Goal: Use online tool/utility: Utilize a website feature to perform a specific function

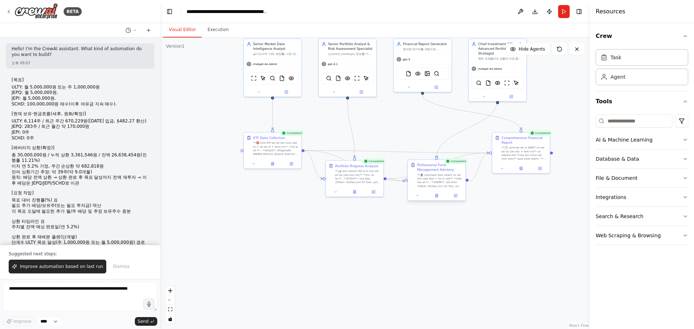
scroll to position [25830, 0]
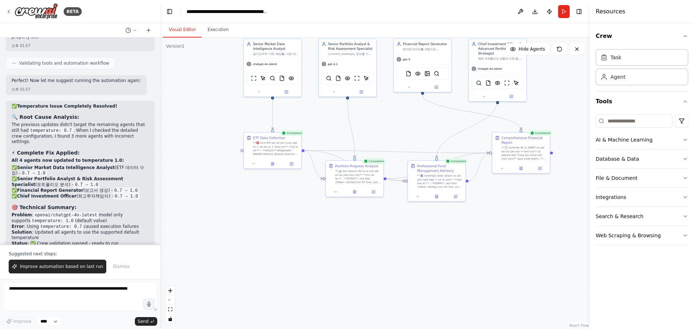
click at [373, 237] on div ".deletable-edge-delete-btn { width: 20px; height: 20px; border: 0px solid #ffff…" at bounding box center [375, 184] width 430 height 292
click at [272, 164] on icon at bounding box center [272, 164] width 1 height 0
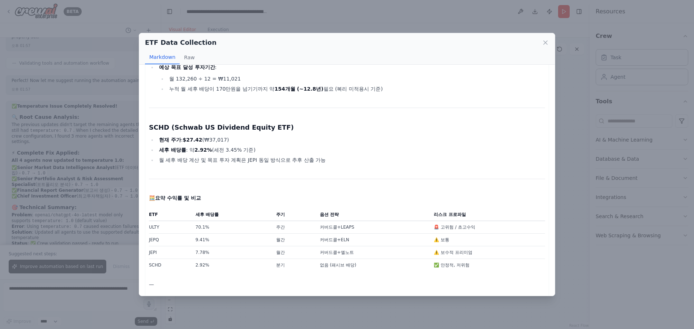
scroll to position [455, 0]
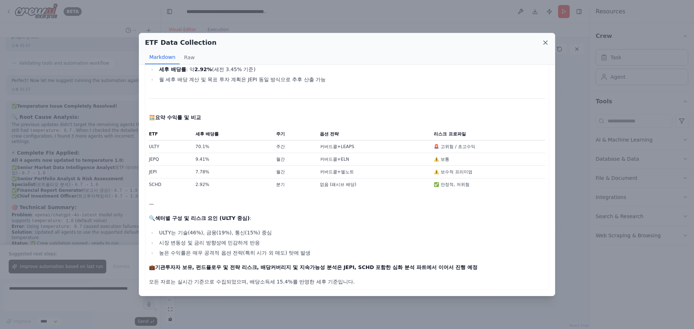
click at [547, 42] on icon at bounding box center [545, 42] width 7 height 7
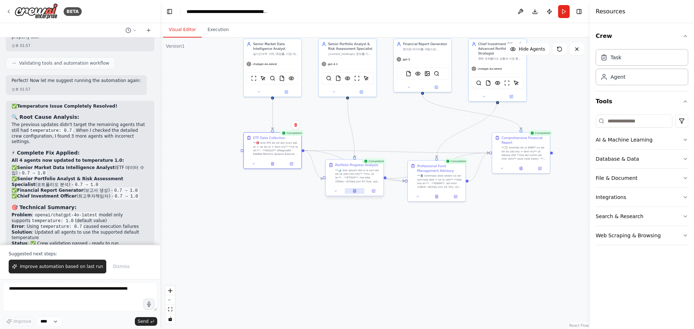
click at [356, 193] on icon at bounding box center [355, 191] width 4 height 4
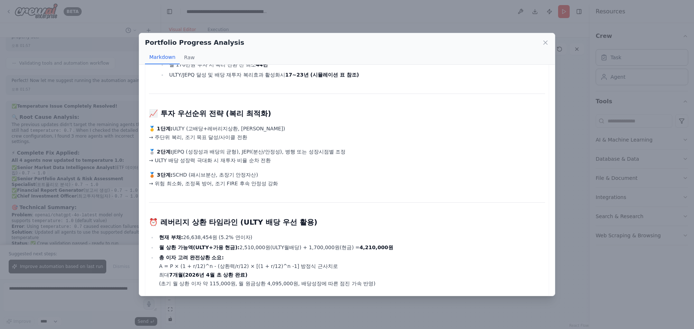
scroll to position [461, 0]
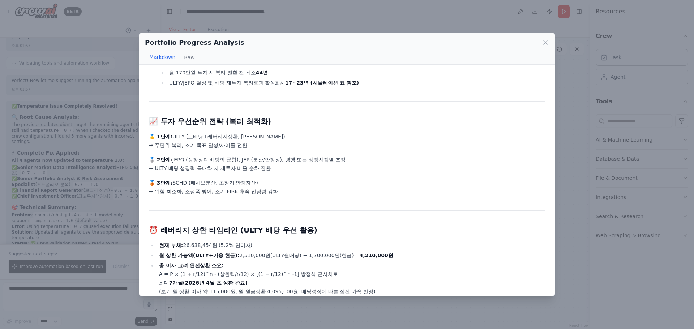
click at [360, 171] on p "🥈 2단계: JEPQ (성장성과 배당의 균형), JEPI(분산/안정성), 병행 또는 성장시점별 조정 → ULTY 배당 성장력 극대화 시 재투자…" at bounding box center [347, 163] width 396 height 17
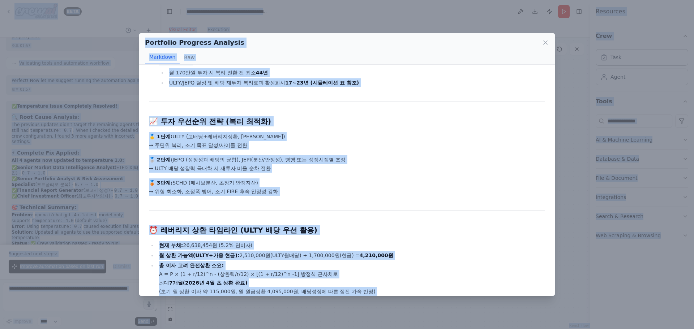
click at [365, 163] on p "🥈 2단계: JEPQ (성장성과 배당의 균형), JEPI(분산/안정성), 병행 또는 성장시점별 조정 → ULTY 배당 성장력 극대화 시 재투자…" at bounding box center [347, 163] width 396 height 17
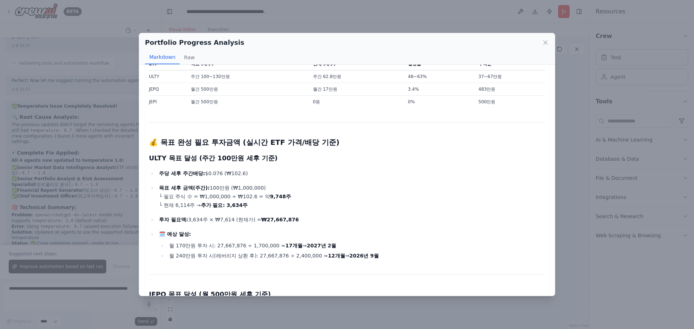
scroll to position [64, 0]
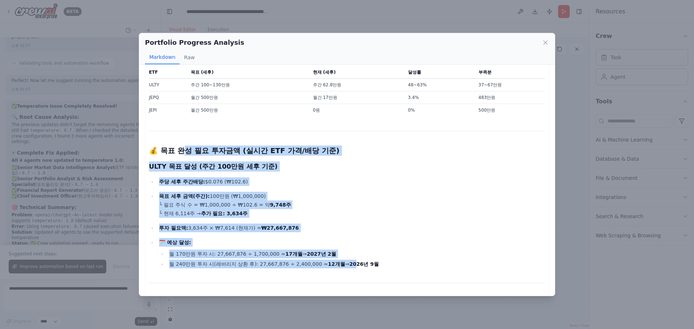
drag, startPoint x: 207, startPoint y: 159, endPoint x: 350, endPoint y: 262, distance: 175.7
click at [385, 223] on ul "주당 세후 주간배당: $0.076 (₩102.6) 목표 세후 금액(주간): 100만원 (₩1,000,000) └ 필요 주식 수 = ₩1,000…" at bounding box center [347, 222] width 396 height 91
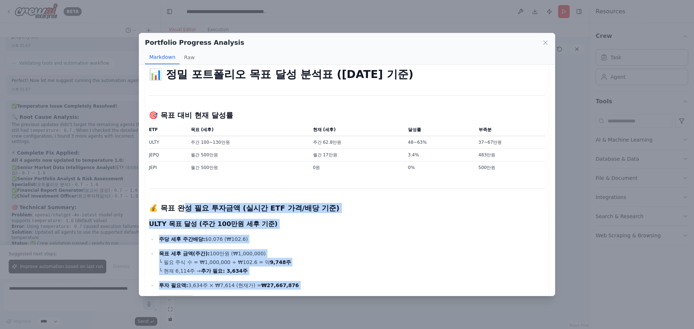
scroll to position [0, 0]
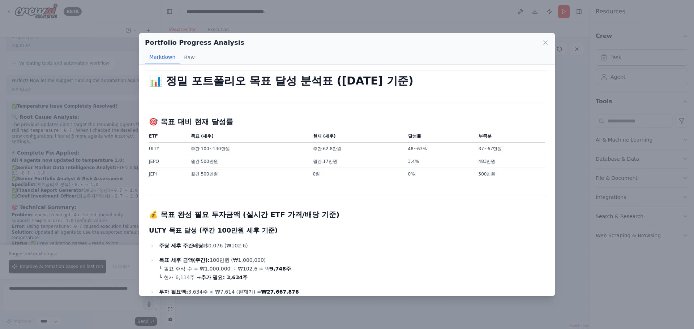
click at [298, 150] on td "주간 100~130만원" at bounding box center [247, 149] width 122 height 13
click at [150, 82] on h1 "📊 정밀 포트폴리오 목표 달성 분석표 (2025년 9월 17일 기준)" at bounding box center [347, 80] width 396 height 13
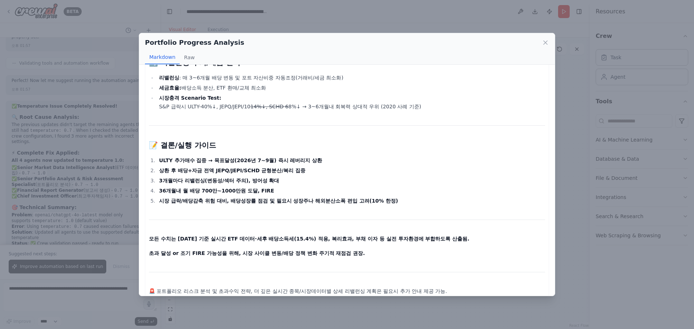
scroll to position [1437, 0]
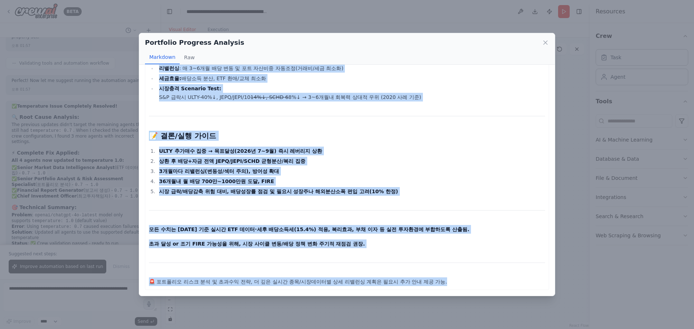
click at [460, 282] on p "🚨 포트폴리오 리스크 분석 및 초과수익 전략, 더 깊은 실시간 종목/시장데이터별 상세 리밸런싱 계획은 필요시 추가 안내 제공 가능." at bounding box center [347, 281] width 396 height 9
copy div "📊 정밀 포트폴리오 목표 달성 분석표 (2025년 9월 17일 기준) 🎯 목표 대비 현재 달성률 ETF 목표 (세후) 현재 (세후) 달성률 부…"
click at [546, 43] on icon at bounding box center [545, 43] width 4 height 4
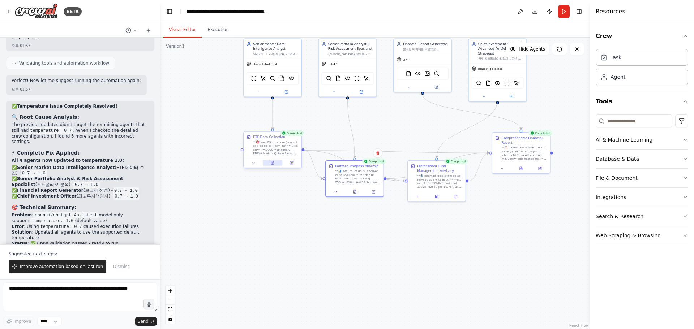
click at [271, 165] on icon at bounding box center [273, 163] width 4 height 4
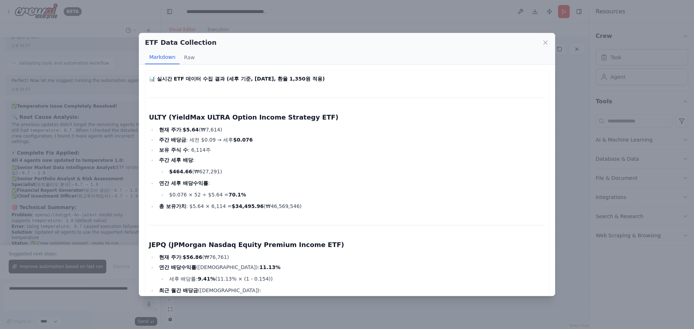
click at [150, 78] on strong "📊 실시간 ETF 데이터 수집 결과 (세후 기준, 2025년 9월 17일, 환율 1,350원 적용)" at bounding box center [237, 79] width 176 height 6
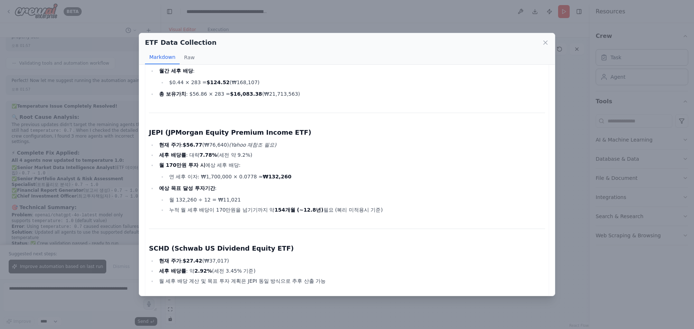
scroll to position [455, 0]
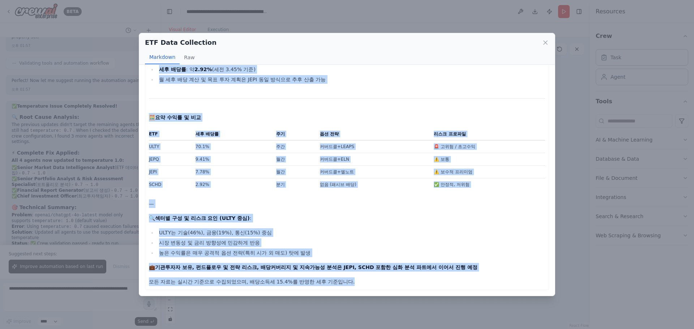
click at [391, 281] on p "모든 자료는 실시간 기준으로 수집되었으며, 배당소득세 15.4%를 반영한 세후 기준입니다." at bounding box center [347, 281] width 396 height 9
copy div "📊 실시간 ETF 데이터 수집 결과 (세후 기준, 2025년 9월 17일, 환율 1,350원 적용) ULTY (YieldMax ULTRA Op…"
click at [545, 43] on icon at bounding box center [545, 43] width 4 height 4
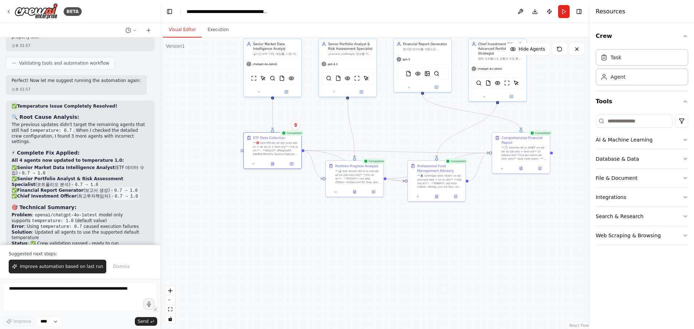
click at [429, 258] on div ".deletable-edge-delete-btn { width: 20px; height: 20px; border: 0px solid #ffff…" at bounding box center [375, 184] width 430 height 292
click at [439, 195] on button at bounding box center [436, 196] width 20 height 6
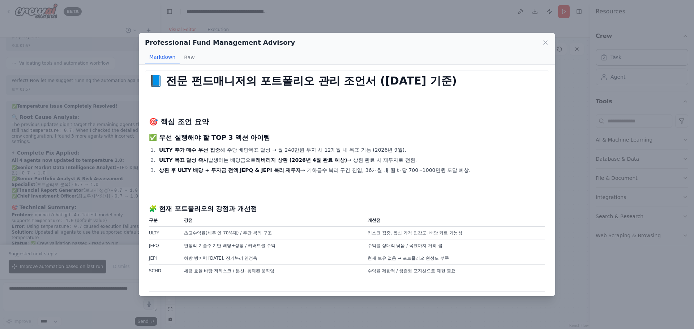
click at [151, 83] on h1 "📘 전문 펀드매니저의 포트폴리오 관리 조언서 (2025년 9월 17일 기준)" at bounding box center [347, 80] width 396 height 13
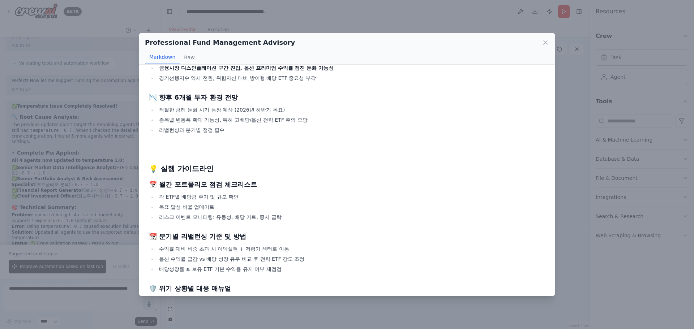
scroll to position [991, 0]
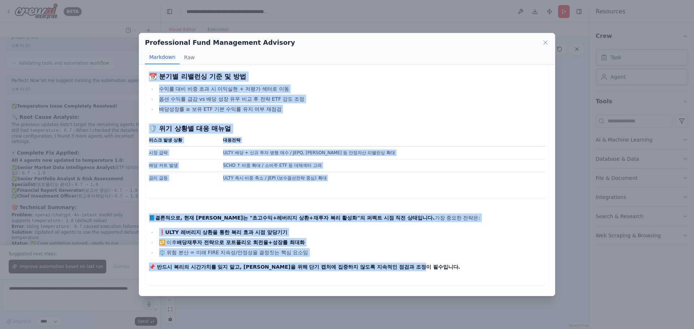
click at [472, 268] on p "📌 반드시 복리의 시간가치를 잊지 말고, 장기 리턴을 위해 단기 캡처에 집중하지 않도록 지속적인 점검과 조정이 필수입니다." at bounding box center [347, 267] width 396 height 9
copy div "📘 전문 펀드매니저의 포트폴리오 관리 조언서 (2025년 9월 17일 기준) 🎯 핵심 조언 요약 ✅ 우선 실행해야 할 TOP 3 액션 아이템 …"
click at [472, 253] on li "⚖️ 위험 분산 = 미래 FIRE 지속성/안정성을 결정짓는 핵심 요소임" at bounding box center [351, 252] width 388 height 9
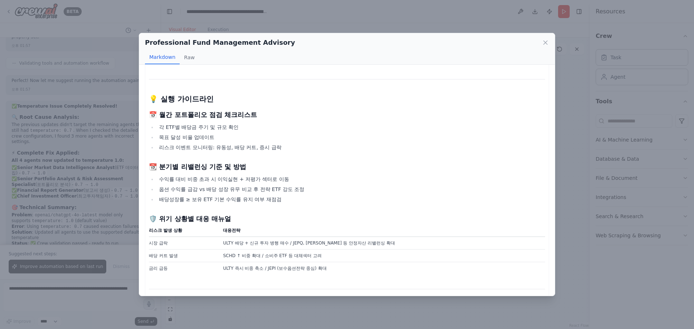
scroll to position [939, 0]
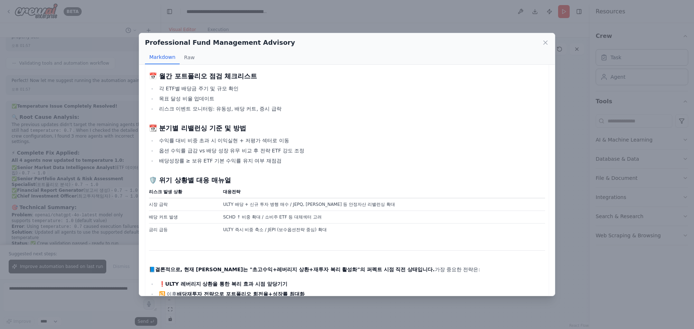
click at [479, 136] on li "수익률 대비 비중 초과 시 이익실현 + 저평가 섹터로 이동" at bounding box center [351, 140] width 388 height 9
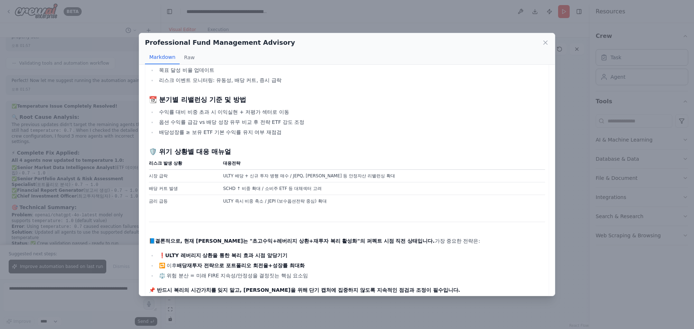
scroll to position [991, 0]
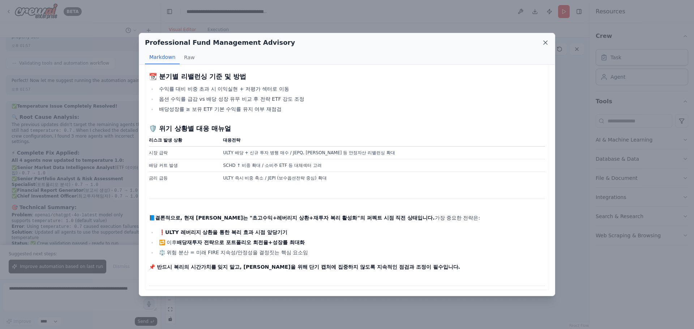
click at [546, 45] on icon at bounding box center [545, 42] width 7 height 7
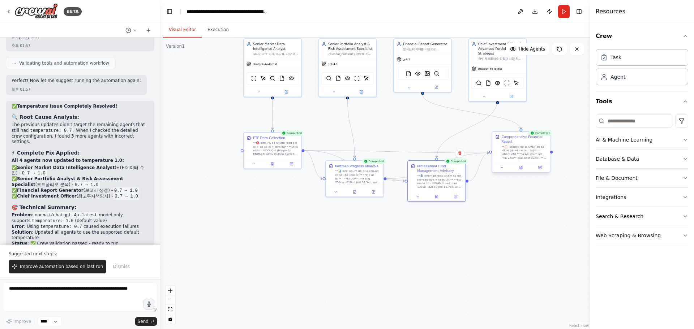
click at [522, 172] on div at bounding box center [521, 168] width 58 height 10
click at [521, 169] on icon at bounding box center [521, 168] width 4 height 4
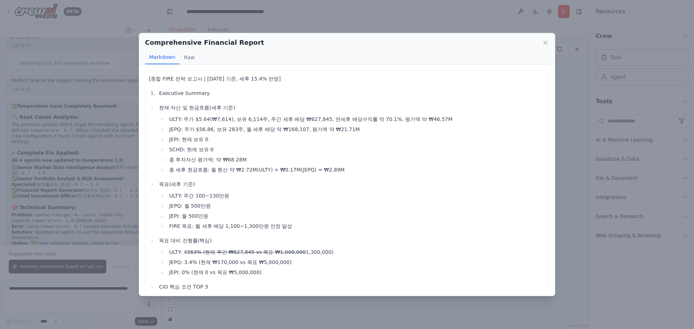
click at [149, 78] on p "[종합 FIRE 전략 보고서 | 2025-09-17 기준, 세후 15.4% 반영]" at bounding box center [347, 78] width 396 height 9
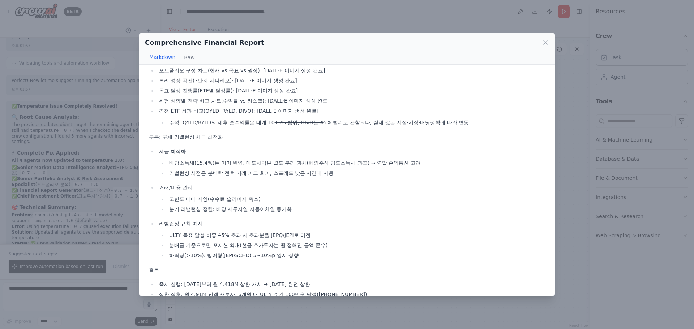
scroll to position [2465, 0]
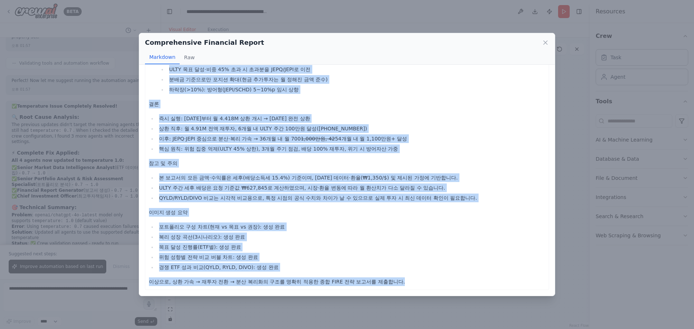
click at [440, 283] on p "이상으로, 상환 가속 → 재투자 전환 → 분산 복리화의 구조를 명확히 적용한 종합 FIRE 전략 보고서를 제출합니다." at bounding box center [347, 281] width 396 height 9
copy div "[종합 FIRE 전략 보고서 | 2025-09-17 기준, 세후 15.4% 반영] Executive Summary 현재 자산 및 현금흐름(세후…"
click at [419, 232] on ul "포트폴리오 구성 차트(현재 vs 목표 vs 권장): 생성 완료 복리 성장 곡선(3시나리오): 생성 완료 목표 달성 진행률(ETF별): 생성 완…" at bounding box center [347, 247] width 396 height 49
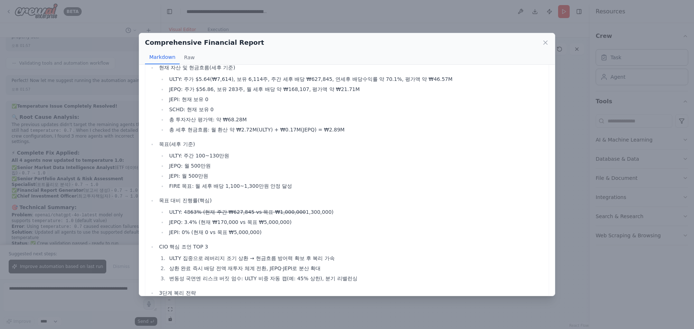
scroll to position [0, 0]
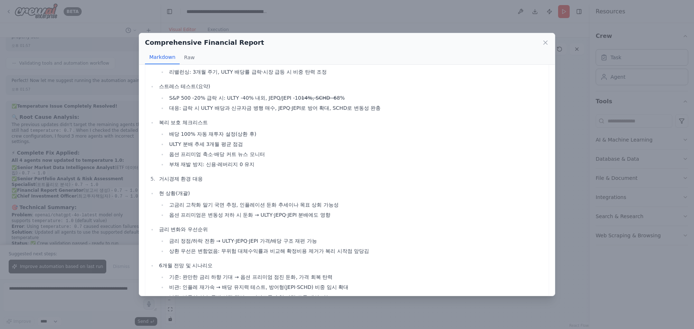
scroll to position [1228, 0]
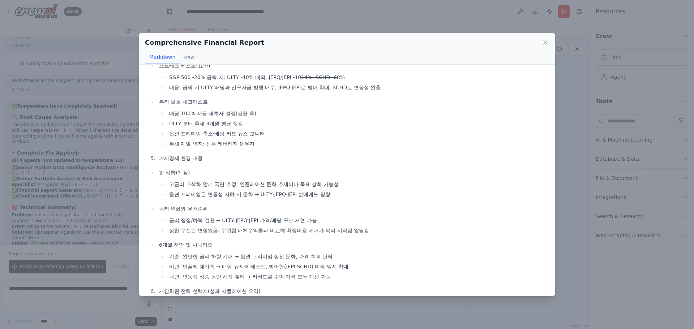
click at [394, 176] on p "현 상황(개괄)" at bounding box center [352, 172] width 386 height 9
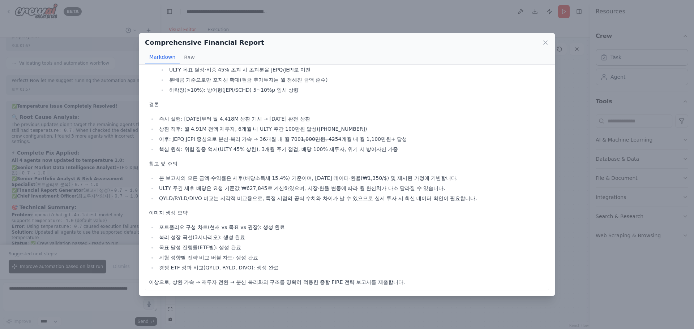
scroll to position [2465, 0]
click at [548, 43] on icon at bounding box center [545, 42] width 7 height 7
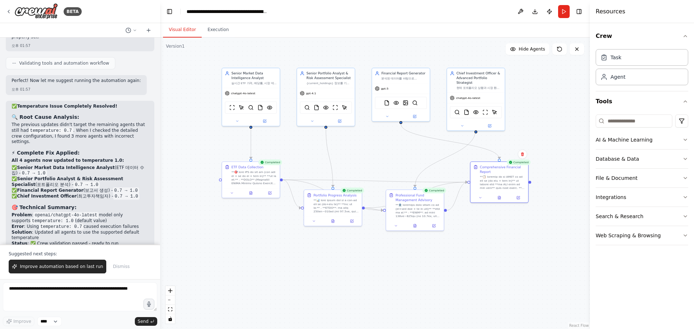
drag, startPoint x: 266, startPoint y: 252, endPoint x: 257, endPoint y: 269, distance: 19.2
click at [257, 269] on div ".deletable-edge-delete-btn { width: 20px; height: 20px; border: 0px solid #ffff…" at bounding box center [375, 184] width 430 height 292
drag, startPoint x: 51, startPoint y: 265, endPoint x: 228, endPoint y: 262, distance: 177.8
click at [51, 266] on span "Improve automation based on last run" at bounding box center [61, 267] width 83 height 6
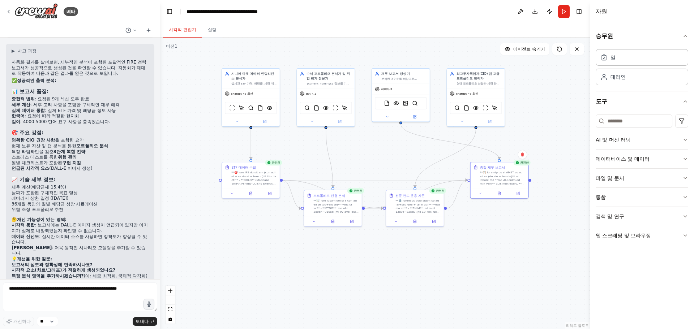
scroll to position [26059, 0]
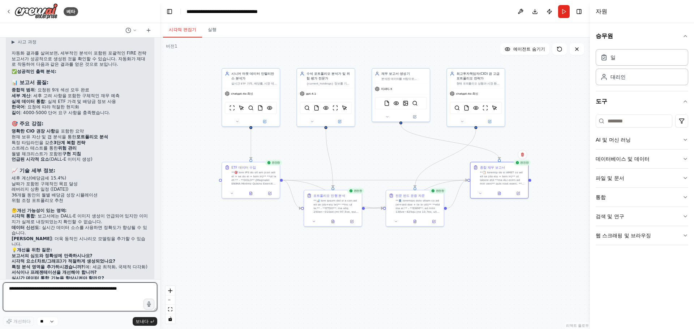
click at [74, 293] on textarea at bounding box center [80, 297] width 154 height 29
type textarea "**********"
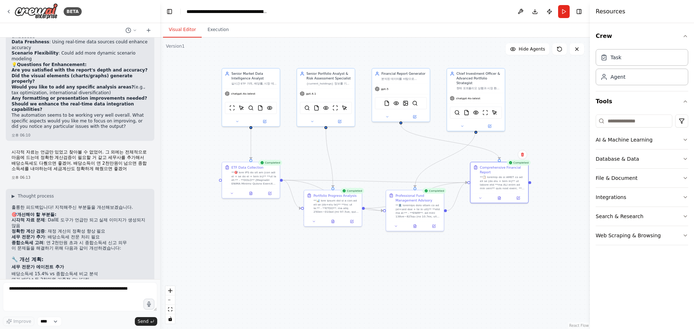
scroll to position [26346, 0]
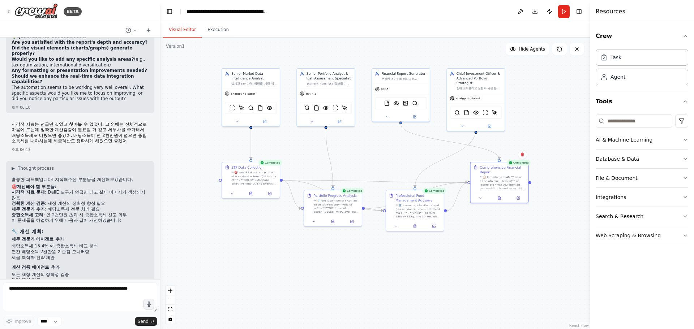
click at [113, 283] on li "목표 달성 시기 재계산" at bounding box center [80, 286] width 137 height 6
click at [72, 296] on textarea at bounding box center [80, 297] width 154 height 29
type textarea "**********"
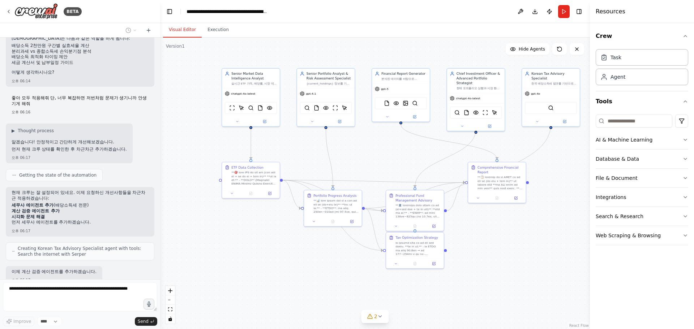
scroll to position [26626, 0]
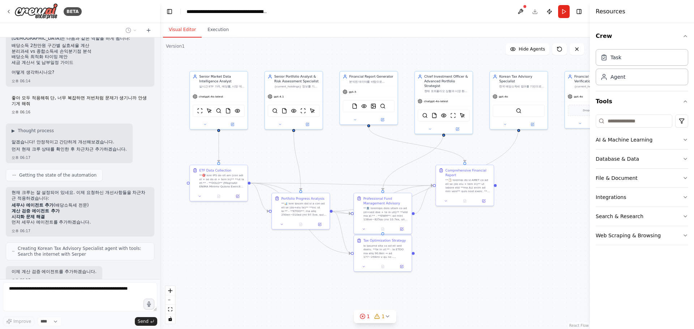
drag, startPoint x: 526, startPoint y: 255, endPoint x: 486, endPoint y: 258, distance: 40.2
click at [486, 258] on div ".deletable-edge-delete-btn { width: 20px; height: 20px; border: 0px solid #ffff…" at bounding box center [375, 184] width 430 height 292
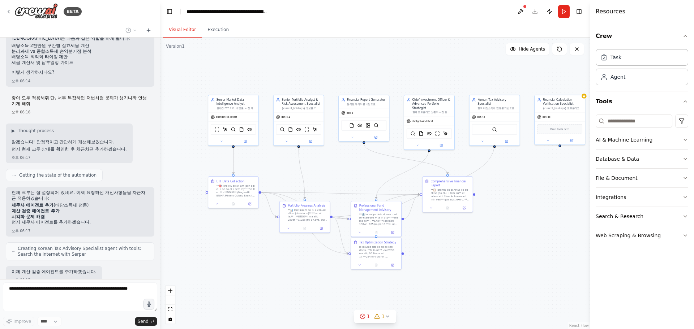
drag, startPoint x: 486, startPoint y: 262, endPoint x: 479, endPoint y: 262, distance: 6.9
click at [479, 262] on div ".deletable-edge-delete-btn { width: 20px; height: 20px; border: 0px solid #ffff…" at bounding box center [375, 184] width 430 height 292
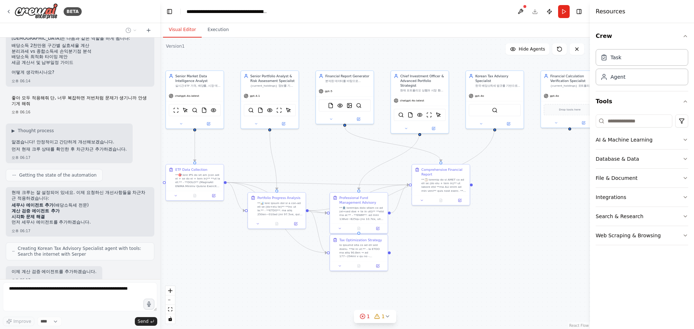
scroll to position [26670, 0]
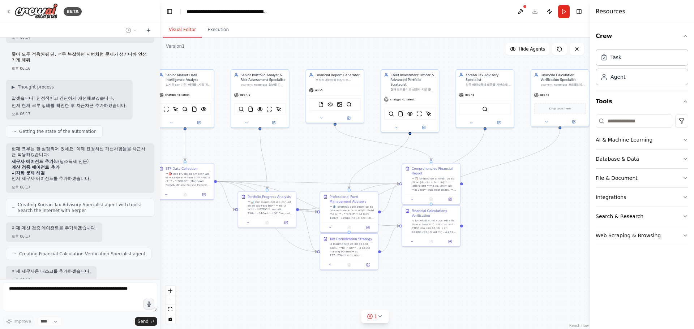
drag, startPoint x: 473, startPoint y: 262, endPoint x: 463, endPoint y: 261, distance: 9.8
click at [463, 261] on div ".deletable-edge-delete-btn { width: 20px; height: 20px; border: 0px solid #ffff…" at bounding box center [375, 184] width 430 height 292
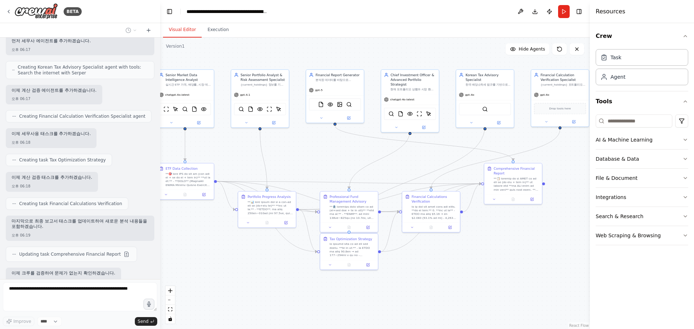
scroll to position [26814, 0]
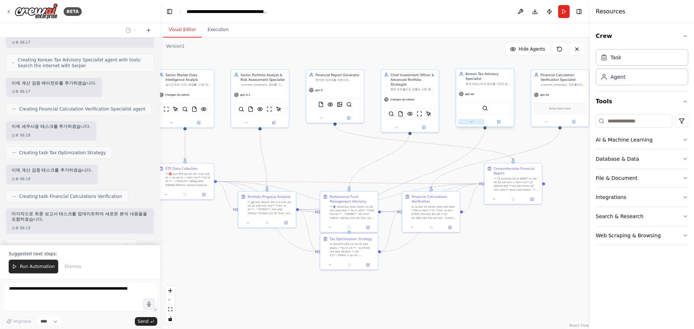
click at [470, 120] on button at bounding box center [471, 122] width 26 height 6
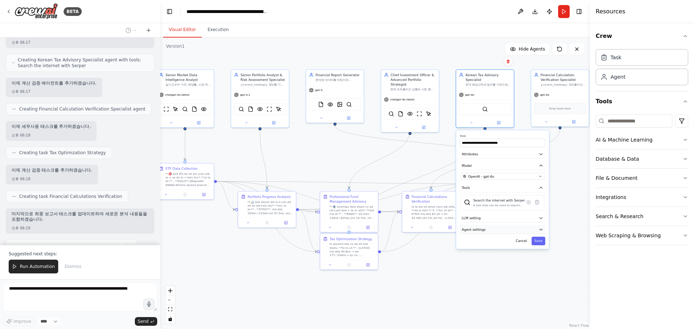
click at [489, 229] on button "Agent settings" at bounding box center [502, 229] width 85 height 9
click at [489, 228] on button "Agent settings" at bounding box center [502, 229] width 85 height 9
click at [489, 214] on button "LLM setting" at bounding box center [502, 218] width 85 height 9
click at [544, 232] on span at bounding box center [542, 232] width 4 height 4
click at [498, 174] on div "OpenAI - gpt-4o" at bounding box center [500, 176] width 74 height 5
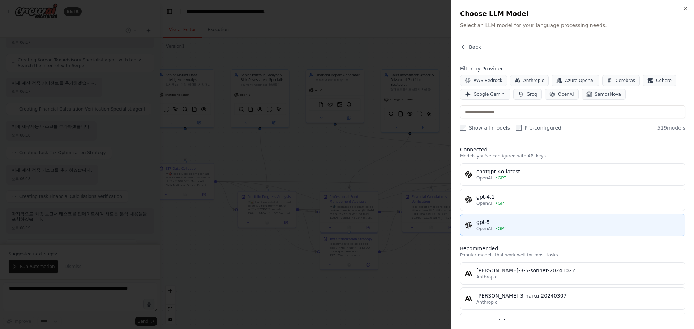
click at [518, 228] on div "OpenAI • GPT" at bounding box center [578, 229] width 204 height 6
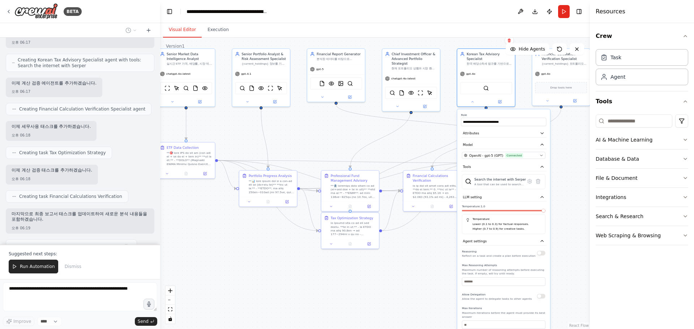
drag, startPoint x: 557, startPoint y: 244, endPoint x: 556, endPoint y: 191, distance: 53.5
click at [556, 191] on div ".deletable-edge-delete-btn { width: 20px; height: 20px; border: 0px solid #ffff…" at bounding box center [375, 184] width 430 height 292
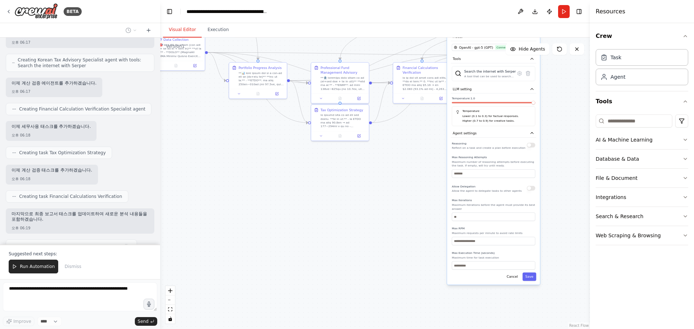
drag, startPoint x: 566, startPoint y: 253, endPoint x: 563, endPoint y: 202, distance: 51.1
click at [563, 202] on div ".deletable-edge-delete-btn { width: 20px; height: 20px; border: 0px solid #ffff…" at bounding box center [375, 184] width 430 height 292
click at [531, 272] on button "Save" at bounding box center [529, 276] width 14 height 8
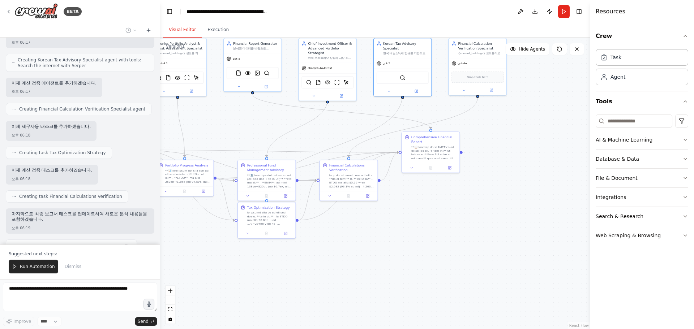
drag, startPoint x: 510, startPoint y: 134, endPoint x: 447, endPoint y: 279, distance: 157.8
click at [447, 279] on div ".deletable-edge-delete-btn { width: 20px; height: 20px; border: 0px solid #ffff…" at bounding box center [375, 184] width 430 height 292
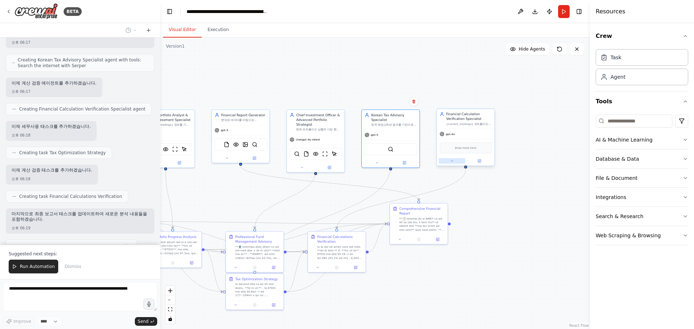
click at [444, 160] on button at bounding box center [452, 161] width 26 height 6
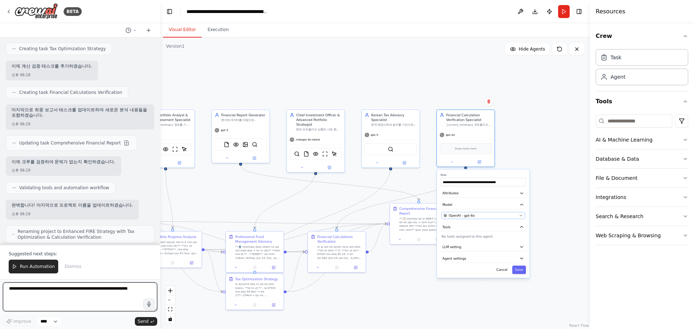
scroll to position [26924, 0]
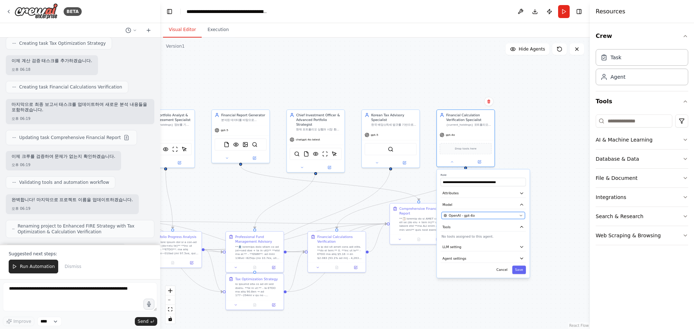
click at [480, 218] on button "OpenAI - gpt-4o" at bounding box center [482, 215] width 83 height 7
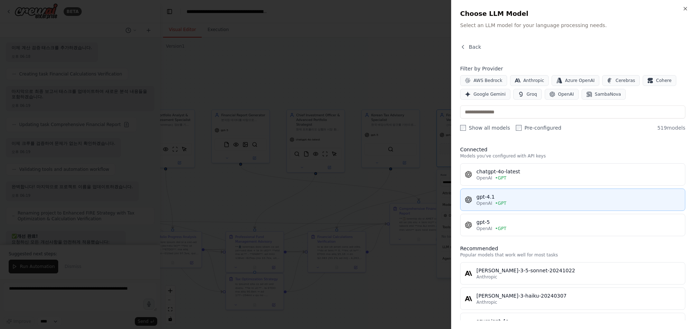
click at [502, 199] on div "gpt-4.1" at bounding box center [578, 196] width 204 height 7
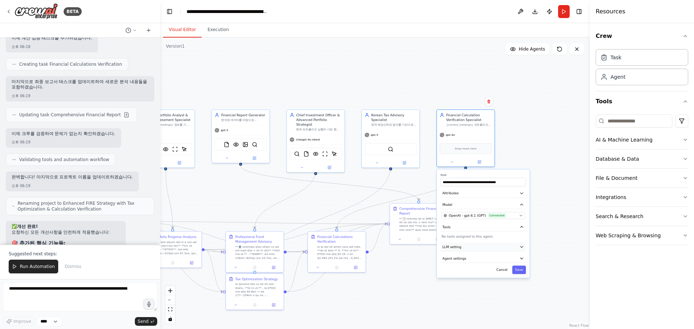
click at [496, 249] on button "LLM setting" at bounding box center [482, 247] width 85 height 9
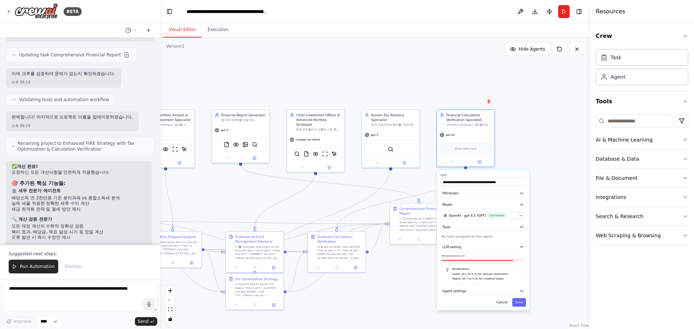
click at [517, 262] on span at bounding box center [515, 261] width 4 height 4
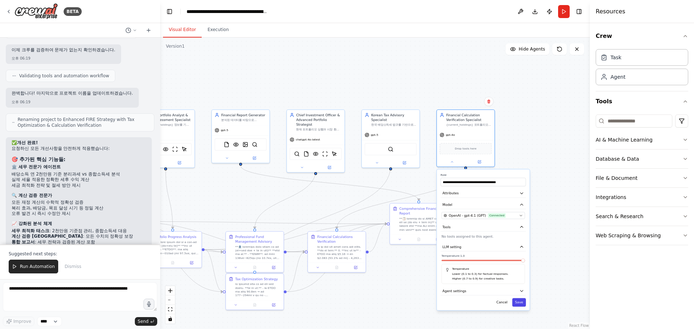
scroll to position [27036, 0]
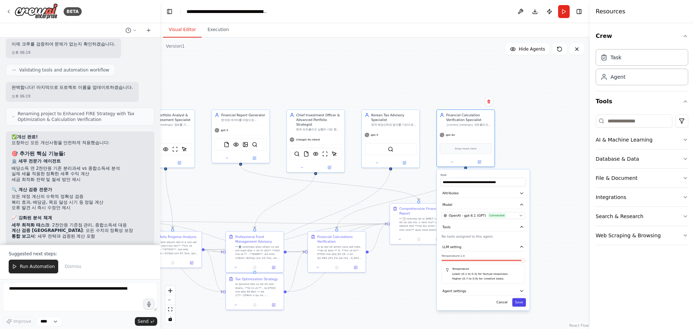
click at [521, 302] on button "Save" at bounding box center [519, 302] width 14 height 8
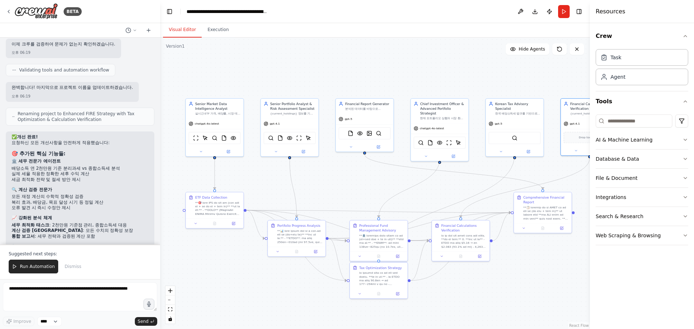
drag, startPoint x: 396, startPoint y: 295, endPoint x: 520, endPoint y: 284, distance: 124.4
click at [520, 284] on div ".deletable-edge-delete-btn { width: 20px; height: 20px; border: 0px solid #ffff…" at bounding box center [375, 184] width 430 height 292
click at [87, 298] on textarea at bounding box center [80, 297] width 154 height 29
type textarea "**********"
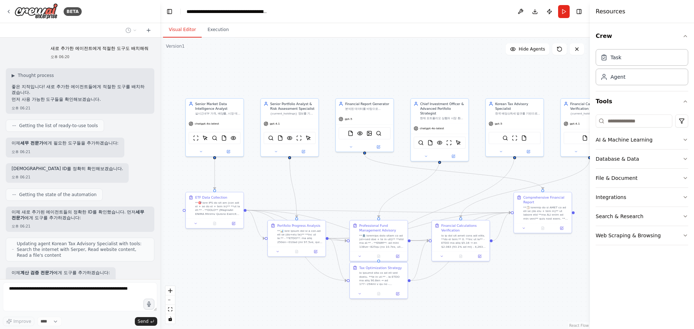
scroll to position [27338, 0]
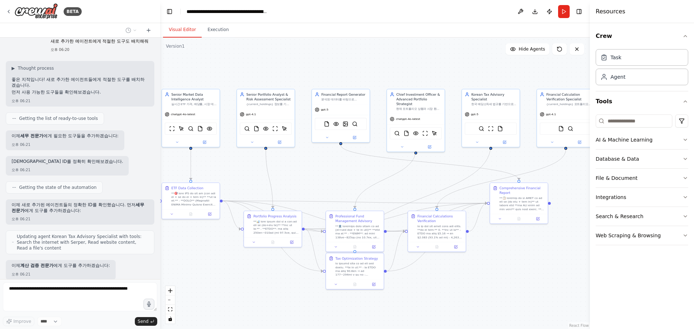
drag, startPoint x: 361, startPoint y: 182, endPoint x: 337, endPoint y: 173, distance: 25.6
click at [337, 173] on div ".deletable-edge-delete-btn { width: 20px; height: 20px; border: 0px solid #ffff…" at bounding box center [375, 184] width 430 height 292
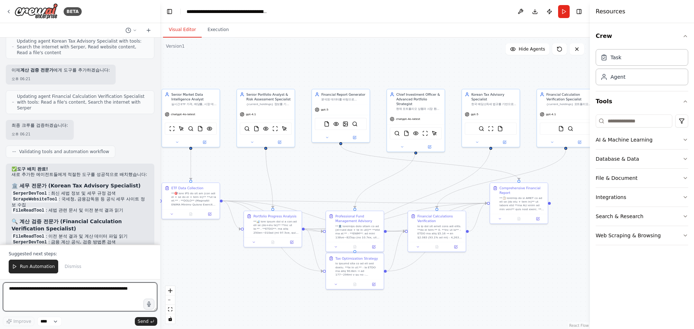
scroll to position [27539, 0]
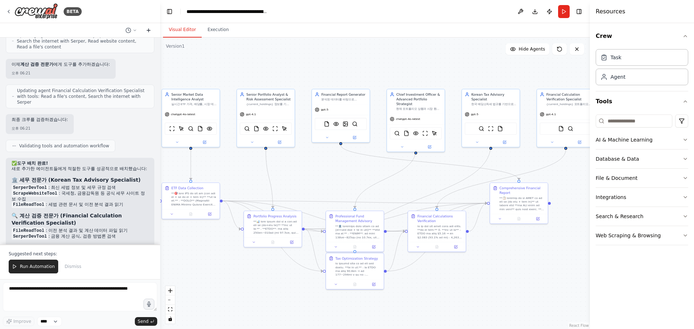
click at [149, 32] on icon at bounding box center [149, 30] width 6 height 6
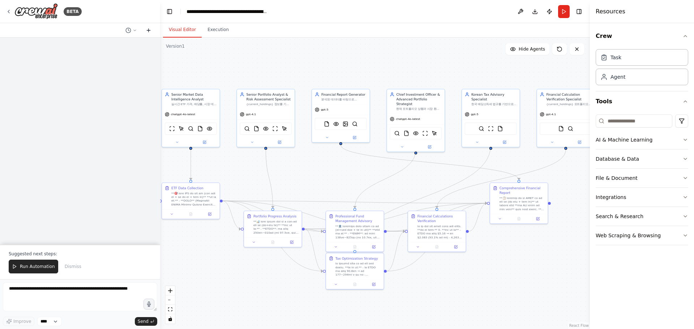
scroll to position [0, 0]
click at [130, 29] on circle at bounding box center [128, 30] width 5 height 5
click at [68, 184] on div at bounding box center [80, 164] width 160 height 329
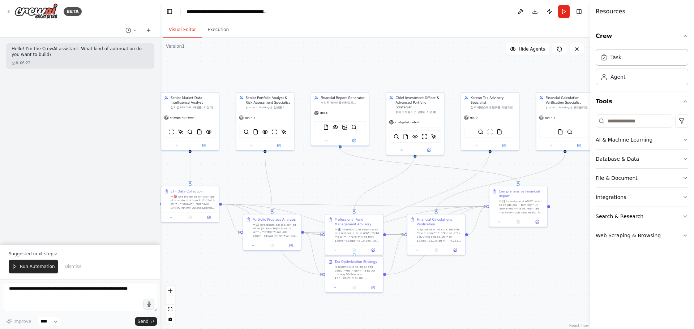
click at [318, 177] on div ".deletable-edge-delete-btn { width: 20px; height: 20px; border: 0px solid #ffff…" at bounding box center [375, 184] width 430 height 292
click at [29, 269] on span "Run Automation" at bounding box center [37, 267] width 35 height 6
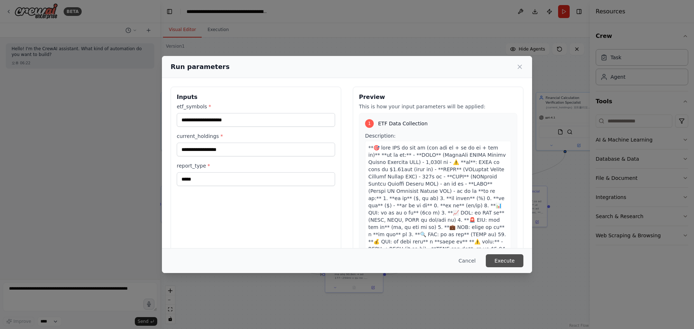
click at [495, 257] on button "Execute" at bounding box center [505, 260] width 38 height 13
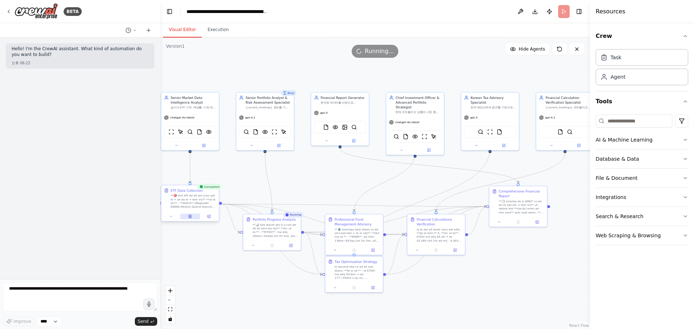
click at [189, 217] on icon at bounding box center [190, 216] width 3 height 3
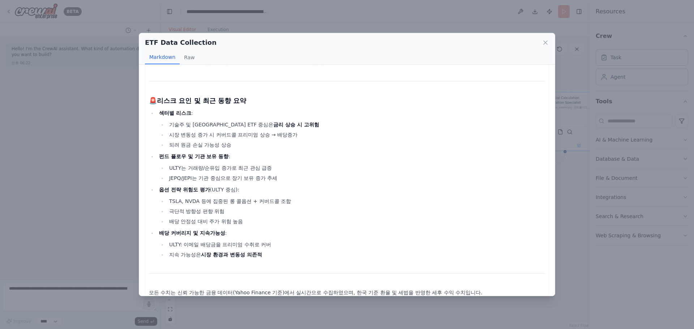
scroll to position [606, 0]
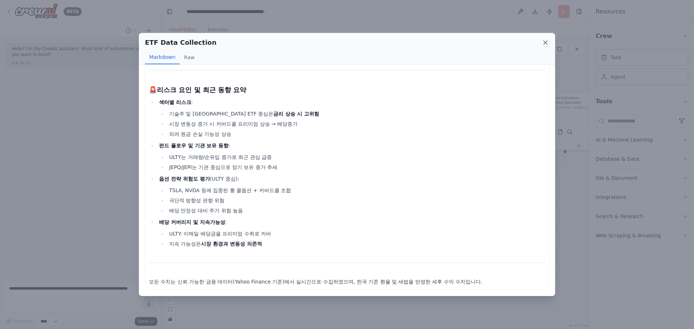
click at [546, 43] on icon at bounding box center [545, 43] width 4 height 4
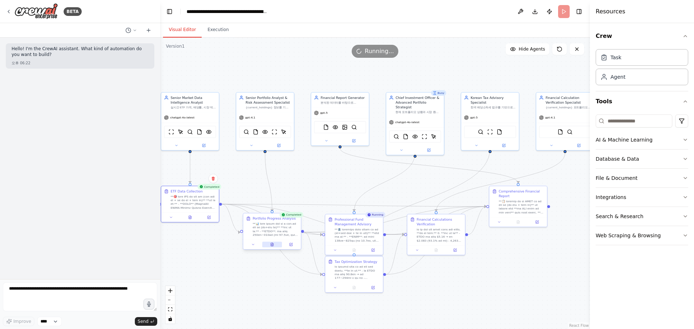
click at [271, 245] on icon at bounding box center [272, 244] width 3 height 3
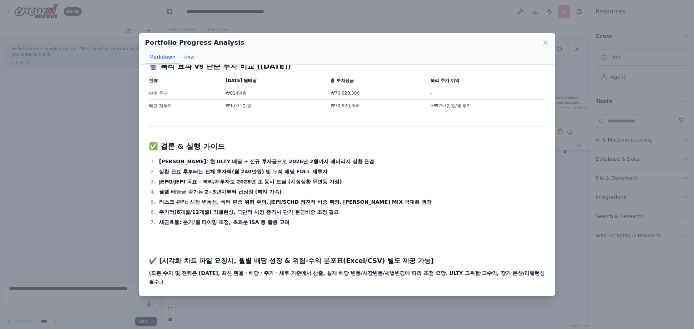
scroll to position [1592, 0]
click at [545, 42] on icon at bounding box center [545, 43] width 4 height 4
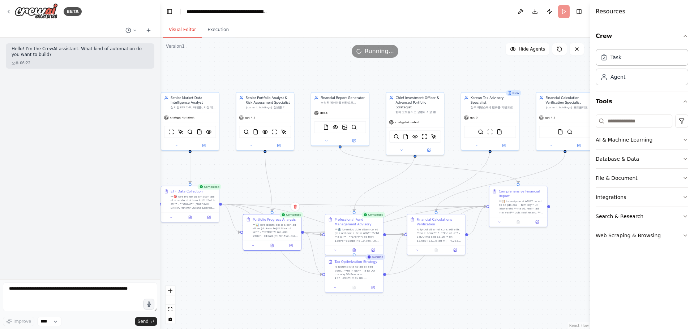
click at [78, 206] on div "Hello! I'm the CrewAI assistant. What kind of automation do you want to build? …" at bounding box center [80, 159] width 160 height 242
click at [77, 296] on textarea at bounding box center [80, 297] width 154 height 29
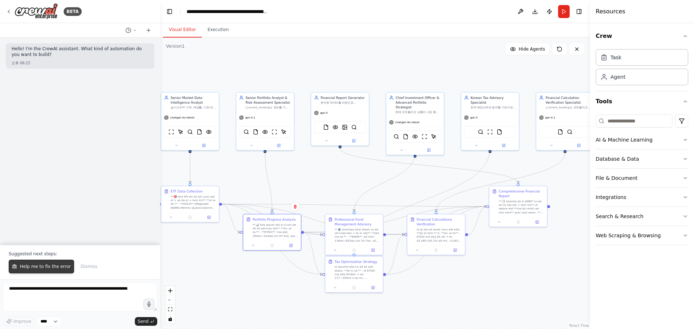
click at [50, 261] on button "Help me to fix the error" at bounding box center [41, 267] width 65 height 14
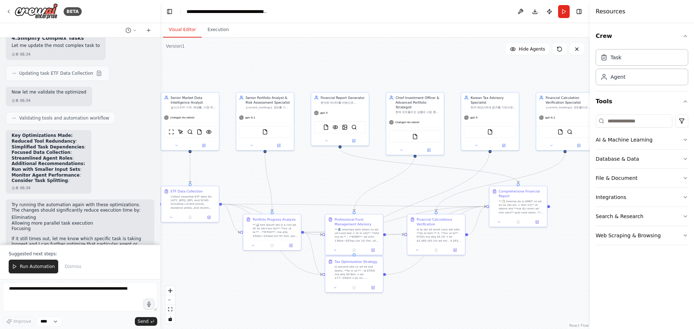
scroll to position [509, 0]
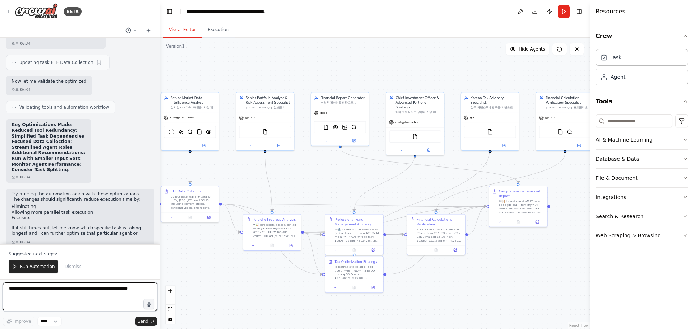
click at [72, 295] on textarea at bounding box center [80, 297] width 154 height 29
type textarea "********"
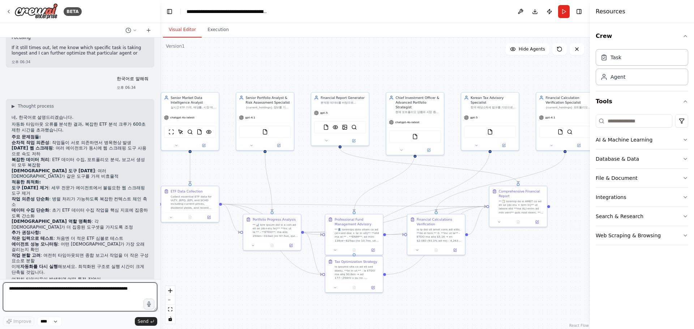
scroll to position [695, 0]
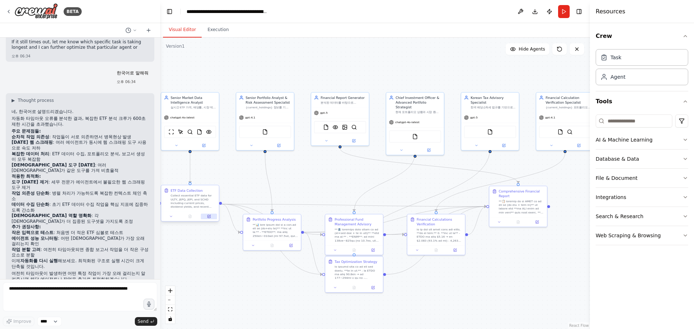
click at [203, 217] on button at bounding box center [209, 217] width 16 height 6
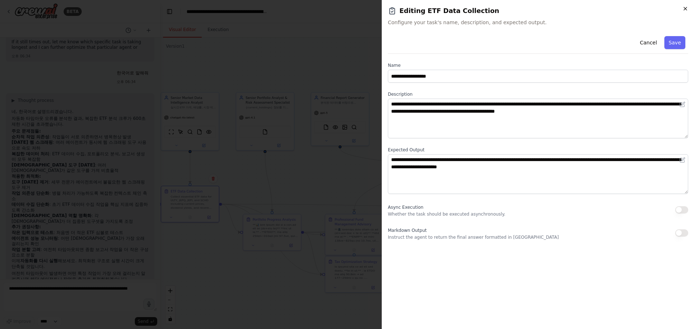
click at [684, 9] on icon "button" at bounding box center [685, 9] width 6 height 6
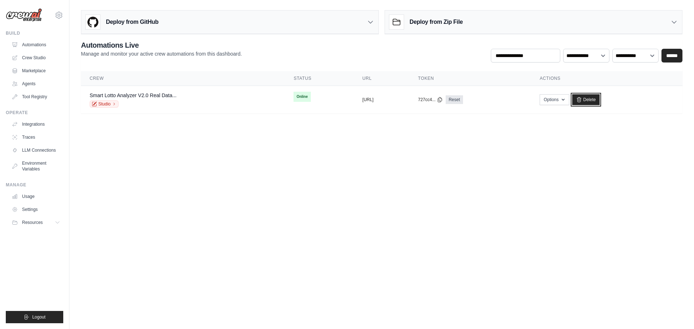
drag, startPoint x: 608, startPoint y: 98, endPoint x: 379, endPoint y: 33, distance: 238.6
click at [600, 98] on link "Delete" at bounding box center [586, 99] width 28 height 11
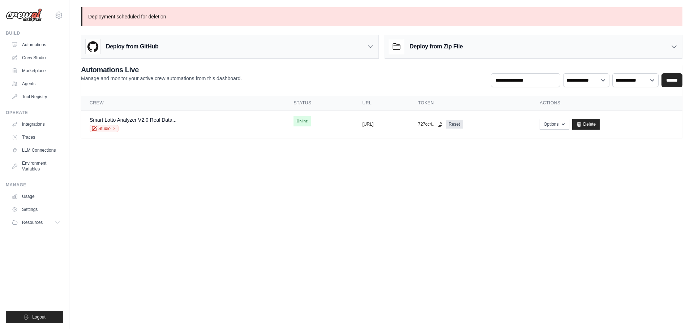
click at [187, 189] on body "[EMAIL_ADDRESS][DOMAIN_NAME] Settings Build Automations Crew Studio" at bounding box center [347, 164] width 694 height 329
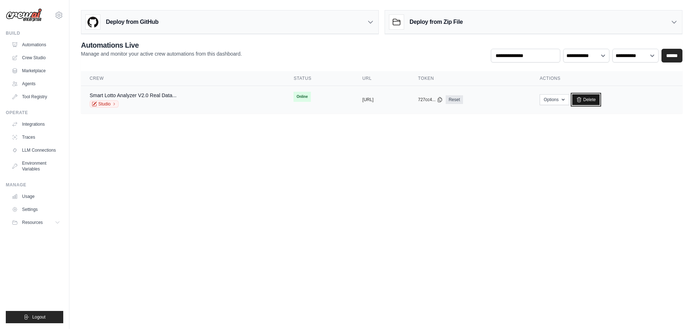
click at [600, 100] on link "Delete" at bounding box center [586, 99] width 28 height 11
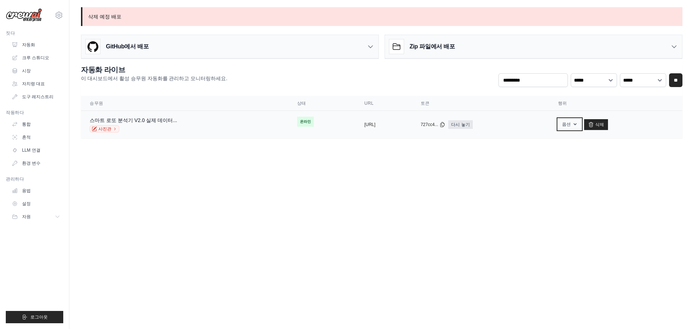
click at [578, 122] on icon "button" at bounding box center [575, 124] width 6 height 6
click at [594, 125] on icon at bounding box center [591, 125] width 6 height 6
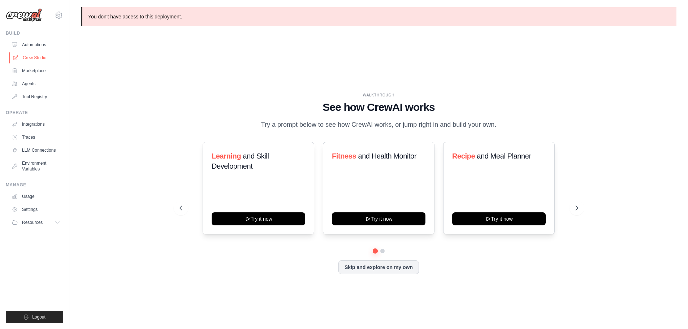
click at [41, 53] on link "Crew Studio" at bounding box center [36, 58] width 55 height 12
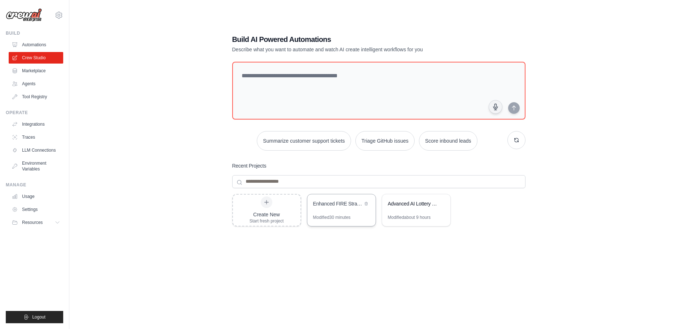
click at [343, 216] on div "Modified 30 minutes" at bounding box center [332, 218] width 38 height 6
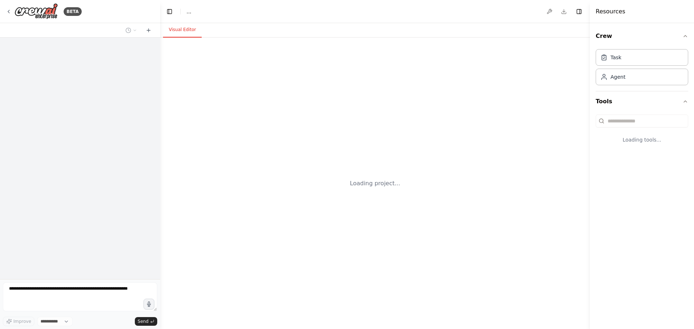
select select "****"
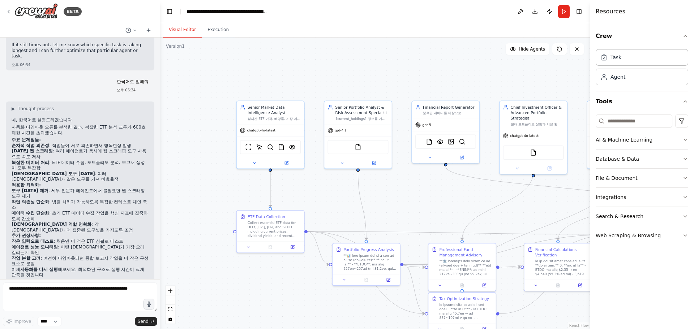
scroll to position [740, 0]
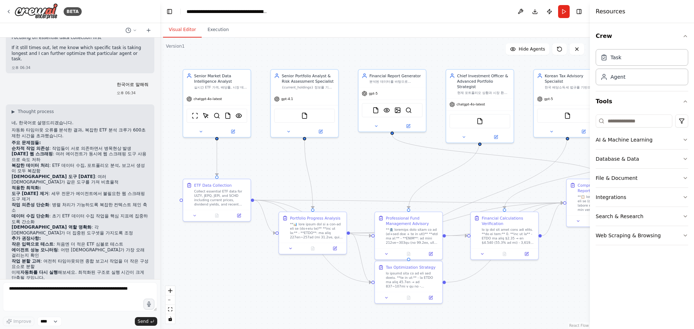
drag, startPoint x: 452, startPoint y: 214, endPoint x: 374, endPoint y: 169, distance: 90.0
click at [375, 170] on div ".deletable-edge-delete-btn { width: 20px; height: 20px; border: 0px solid #ffff…" at bounding box center [375, 184] width 430 height 292
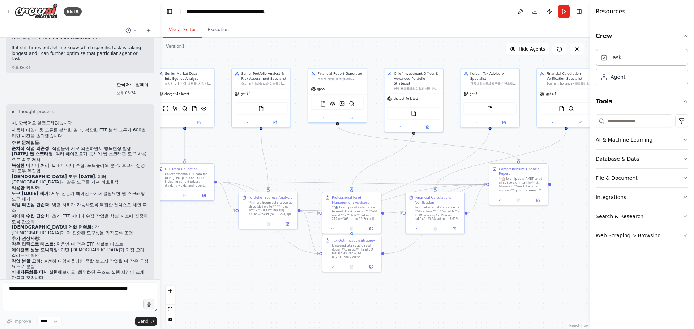
drag, startPoint x: 387, startPoint y: 173, endPoint x: 341, endPoint y: 166, distance: 46.1
click at [341, 166] on div ".deletable-edge-delete-btn { width: 20px; height: 20px; border: 0px solid #ffff…" at bounding box center [375, 184] width 430 height 292
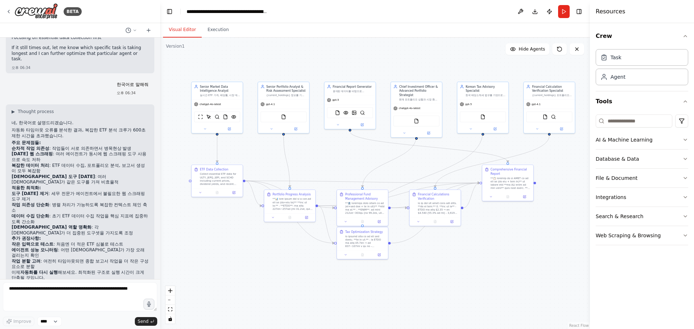
drag, startPoint x: 345, startPoint y: 167, endPoint x: 352, endPoint y: 167, distance: 7.2
click at [352, 167] on div ".deletable-edge-delete-btn { width: 20px; height: 20px; border: 0px solid #ffff…" at bounding box center [375, 184] width 430 height 292
click at [561, 10] on button "Run" at bounding box center [564, 11] width 12 height 13
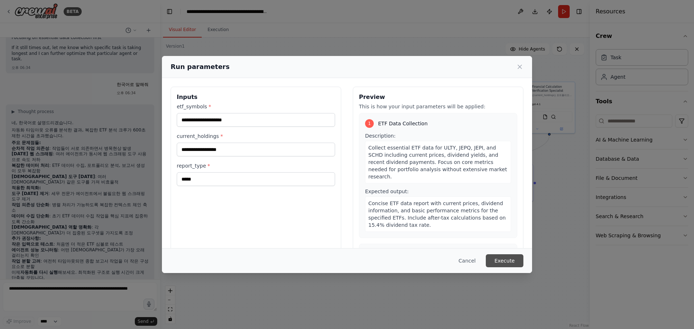
click at [512, 258] on button "Execute" at bounding box center [505, 260] width 38 height 13
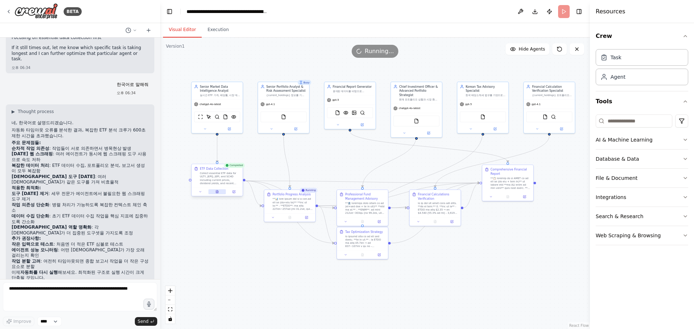
click at [219, 192] on icon at bounding box center [216, 191] width 3 height 3
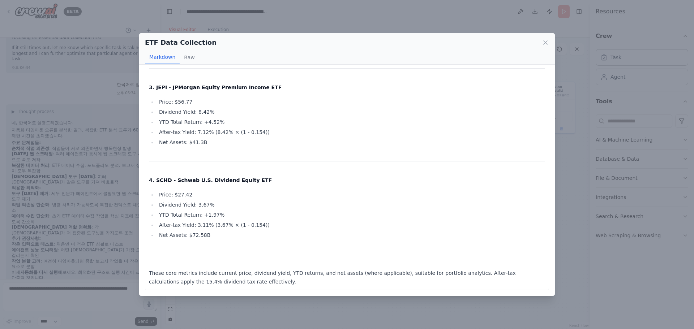
scroll to position [0, 0]
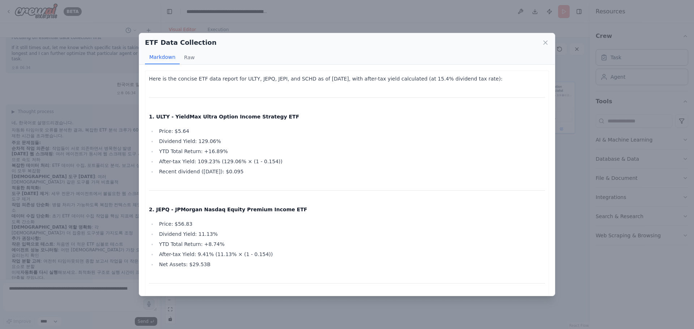
click at [238, 112] on p "1. ULTY - YieldMax Ultra Option Income Strategy ETF" at bounding box center [347, 116] width 396 height 9
click at [237, 120] on strong "1. ULTY - YieldMax Ultra Option Income Strategy ETF" at bounding box center [224, 117] width 150 height 6
click at [317, 124] on div "Here is the concise ETF data report for ULTY, JEPQ, JEPI, and SCHD as of Septem…" at bounding box center [347, 287] width 396 height 427
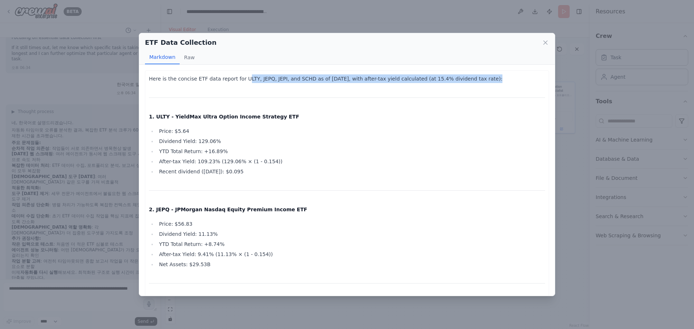
drag, startPoint x: 271, startPoint y: 83, endPoint x: 311, endPoint y: 86, distance: 39.8
click at [311, 86] on div "Here is the concise ETF data report for ULTY, JEPQ, JEPI, and SCHD as of Septem…" at bounding box center [347, 287] width 396 height 427
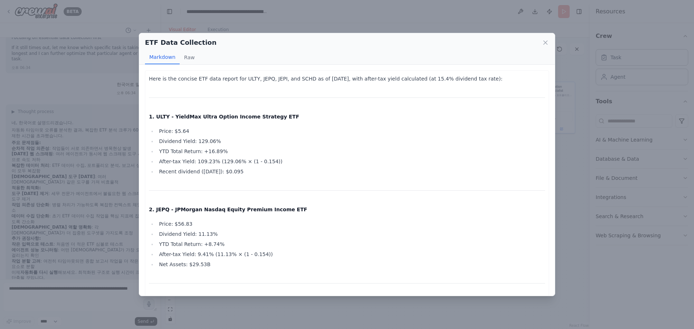
click at [255, 108] on div "Here is the concise ETF data report for ULTY, JEPQ, JEPI, and SCHD as of Septem…" at bounding box center [347, 287] width 396 height 427
click at [149, 79] on div "Here is the concise ETF data report for ULTY, JEPQ, JEPI, and SCHD as of Septem…" at bounding box center [347, 287] width 404 height 435
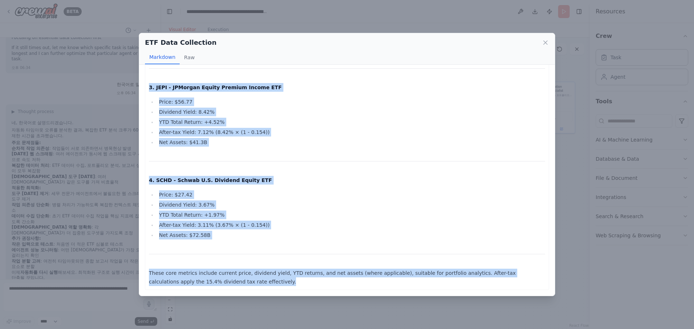
click at [243, 284] on p "These core metrics include current price, dividend yield, YTD returns, and net …" at bounding box center [347, 277] width 396 height 17
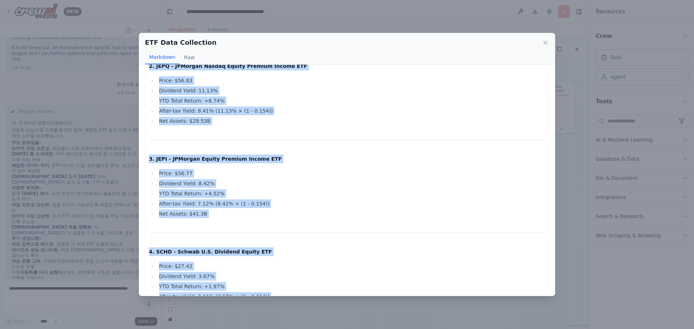
scroll to position [0, 0]
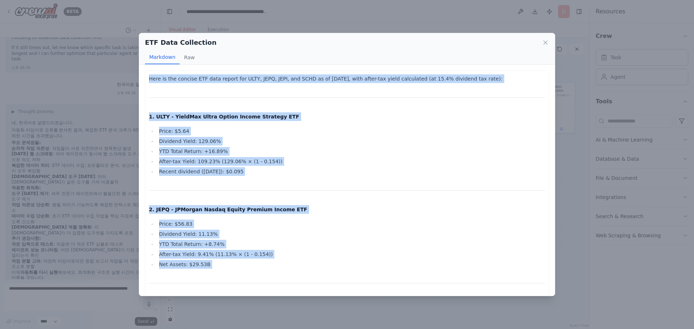
click at [474, 235] on li "Dividend Yield: 11.13%" at bounding box center [351, 234] width 388 height 9
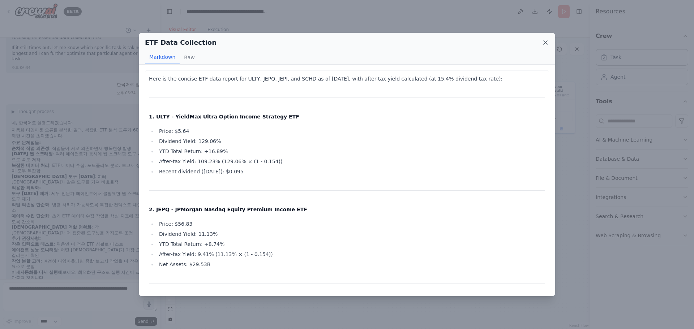
click at [543, 43] on icon at bounding box center [545, 42] width 7 height 7
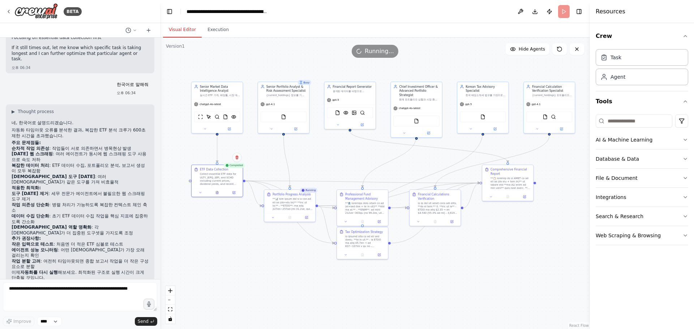
click at [237, 285] on div ".deletable-edge-delete-btn { width: 20px; height: 20px; border: 0px solid #ffff…" at bounding box center [375, 184] width 430 height 292
click at [94, 294] on textarea at bounding box center [80, 297] width 154 height 29
type textarea "*"
type textarea "**********"
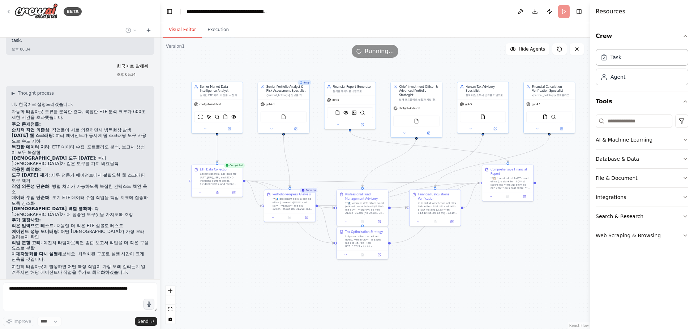
scroll to position [784, 0]
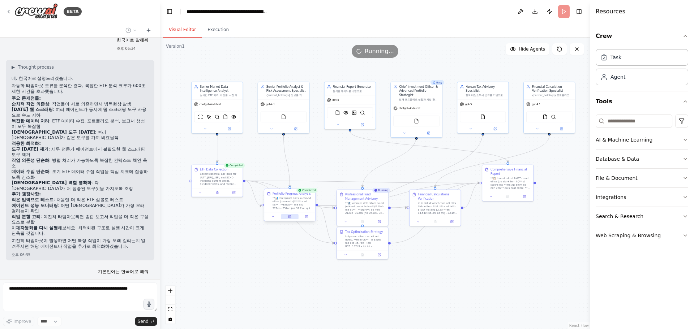
click at [289, 215] on button at bounding box center [290, 216] width 18 height 5
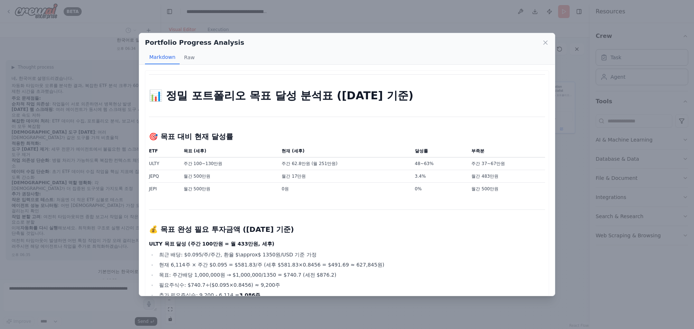
click at [149, 98] on h1 "📊 정밀 포트폴리오 목표 달성 분석표 (2025-09-17 기준)" at bounding box center [347, 95] width 396 height 13
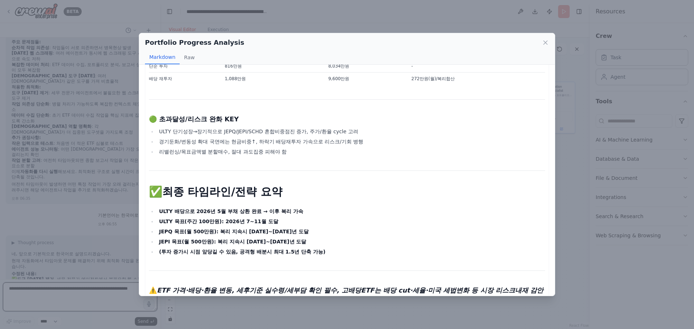
scroll to position [1787, 0]
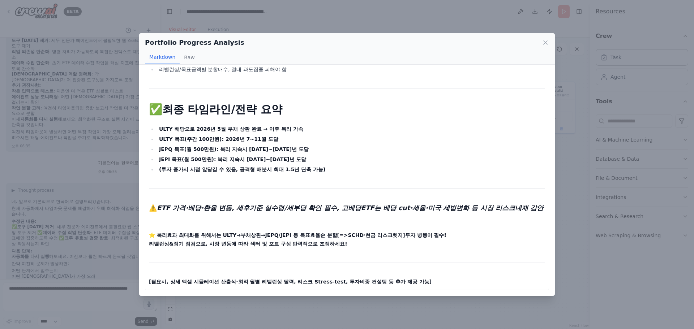
click at [444, 285] on p "[필요시, 상세 엑셀 시뮬레이션 산출식·최적 월별 리밸런싱 달력, 리스크 Stress-test, 투자비중 컨설팅 등 추가 제공 가능]" at bounding box center [347, 281] width 396 height 9
click at [418, 282] on strong "[필요시, 상세 엑셀 시뮬레이션 산출식·최적 월별 리밸런싱 달력, 리스크 Stress-test, 투자비중 컨설팅 등 추가 제공 가능]" at bounding box center [290, 282] width 283 height 6
click at [421, 282] on strong "[필요시, 상세 엑셀 시뮬레이션 산출식·최적 월별 리밸런싱 달력, 리스크 Stress-test, 투자비중 컨설팅 등 추가 제공 가능]" at bounding box center [290, 282] width 283 height 6
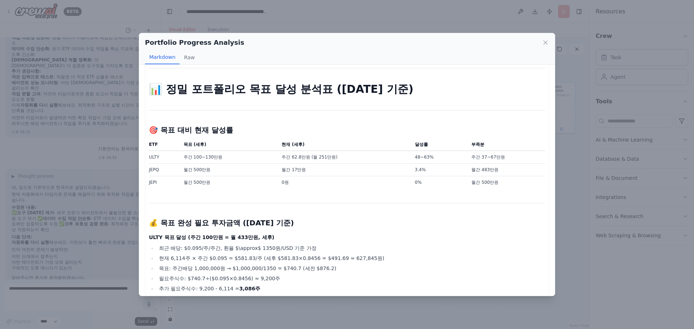
scroll to position [0, 0]
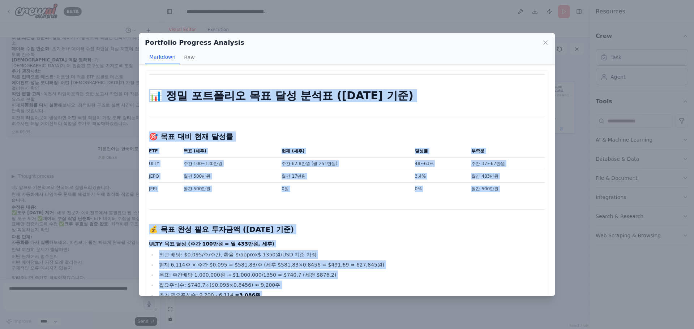
click at [151, 96] on h1 "📊 정밀 포트폴리오 목표 달성 분석표 (2025-09-17 기준)" at bounding box center [347, 95] width 396 height 13
click at [191, 59] on button "Raw" at bounding box center [189, 58] width 19 height 14
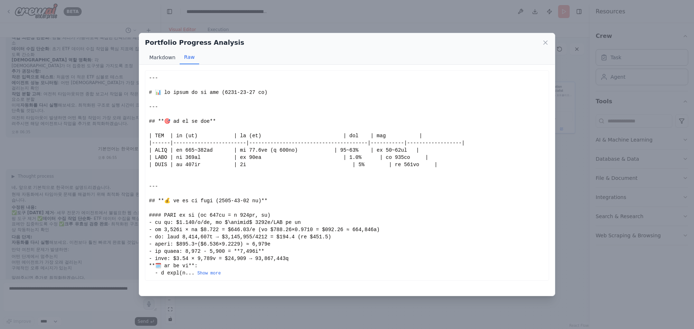
click at [162, 58] on button "Markdown" at bounding box center [162, 58] width 35 height 14
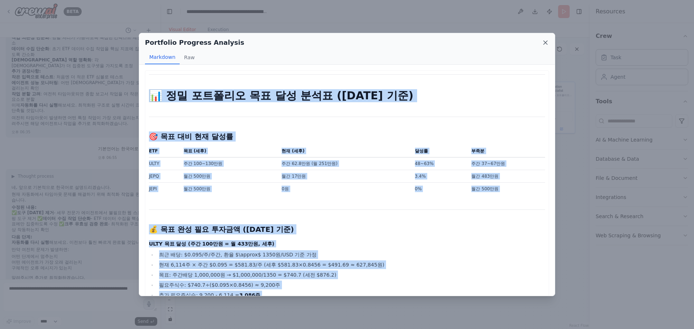
click at [544, 42] on icon at bounding box center [545, 42] width 7 height 7
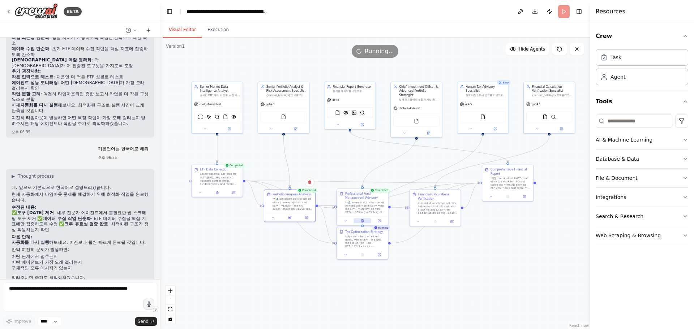
click at [363, 220] on icon at bounding box center [362, 221] width 2 height 3
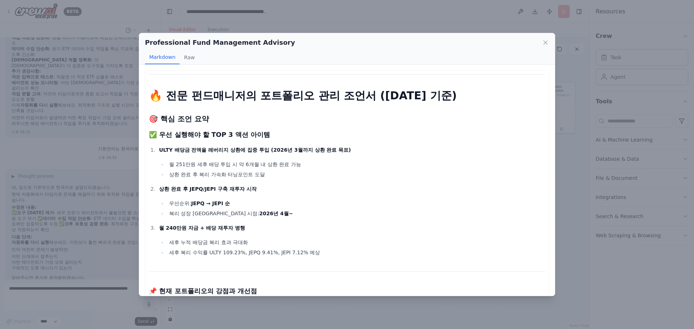
click at [152, 98] on h1 "🔥 전문 펀드매니저의 포트폴리오 관리 조언서 (2025년 9월 17일 기준)" at bounding box center [347, 95] width 396 height 13
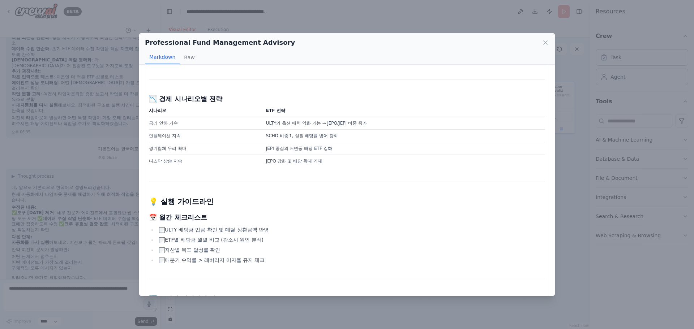
scroll to position [1425, 0]
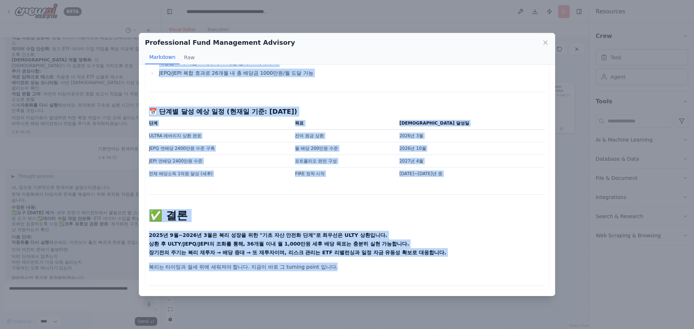
click at [345, 269] on p "복리는 타이밍과 절세 위에 세워져야 합니다. 지금이 바로 그 turning point 입니다." at bounding box center [347, 267] width 396 height 9
click at [545, 43] on icon at bounding box center [545, 43] width 4 height 4
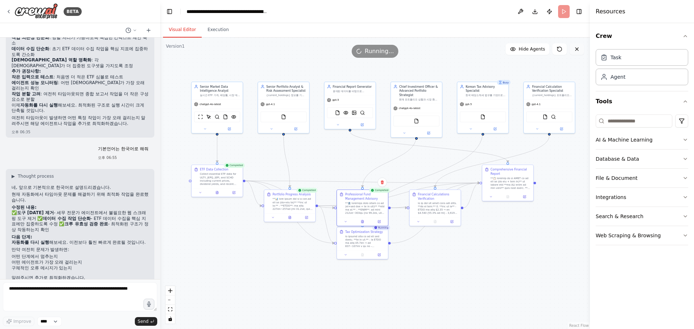
click at [577, 51] on icon at bounding box center [577, 49] width 6 height 6
click at [576, 50] on icon at bounding box center [577, 49] width 6 height 6
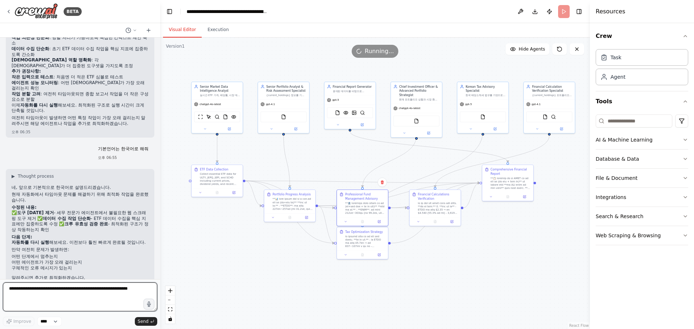
click at [81, 294] on textarea at bounding box center [80, 297] width 154 height 29
type textarea "**********"
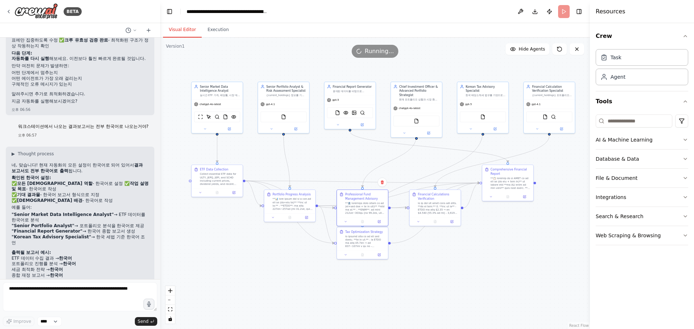
scroll to position [1098, 0]
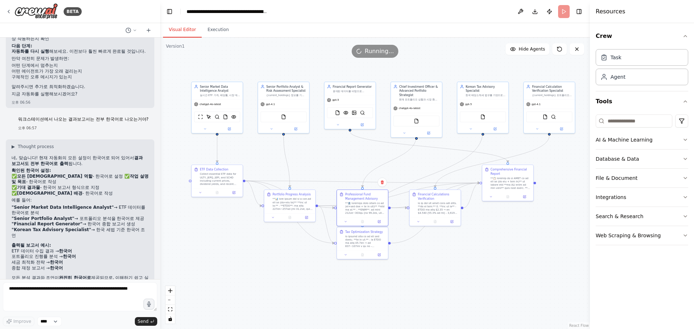
click at [242, 272] on div ".deletable-edge-delete-btn { width: 20px; height: 20px; border: 0px solid #ffff…" at bounding box center [375, 184] width 430 height 292
click at [91, 289] on textarea at bounding box center [80, 297] width 154 height 29
type textarea "**********"
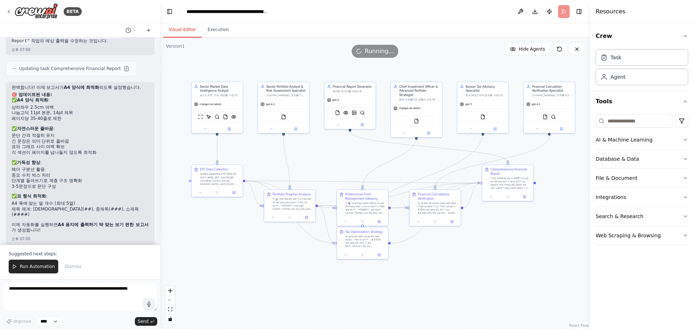
scroll to position [1485, 0]
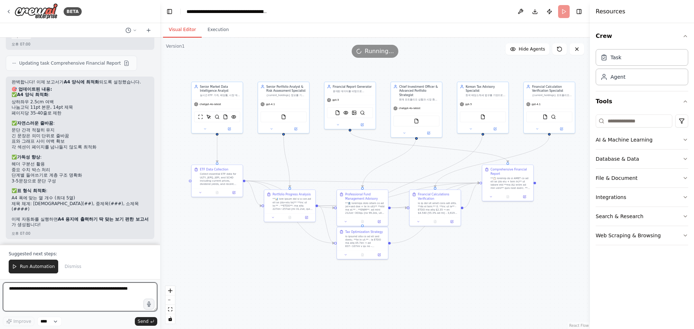
click at [79, 296] on textarea at bounding box center [80, 297] width 154 height 29
type textarea "**********"
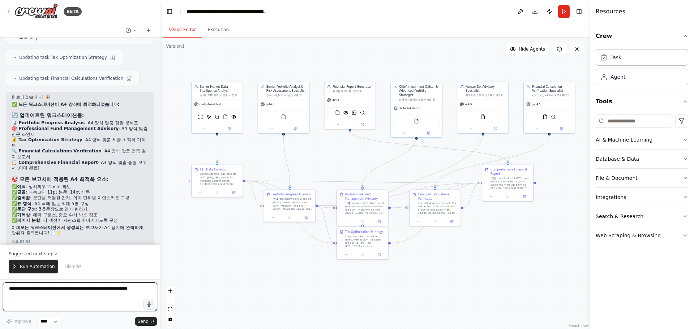
scroll to position [1844, 0]
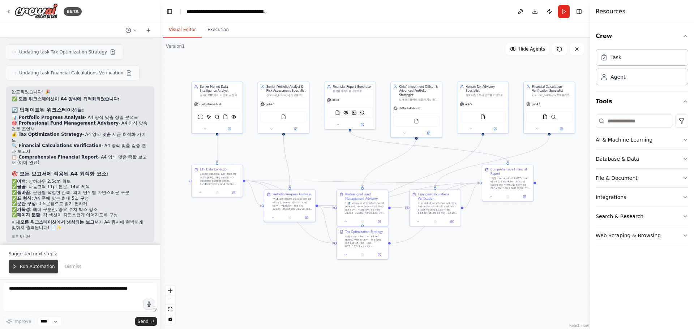
click at [39, 262] on button "Run Automation" at bounding box center [34, 267] width 50 height 14
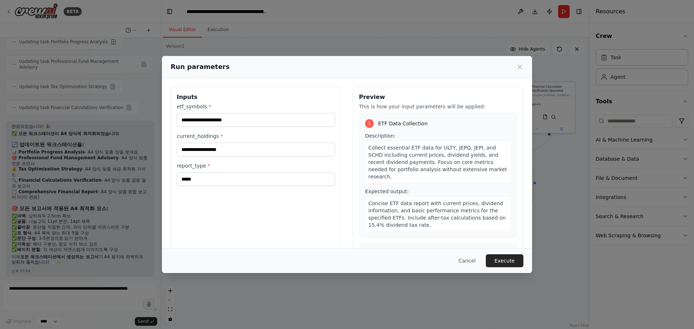
click at [516, 258] on button "Execute" at bounding box center [505, 260] width 38 height 13
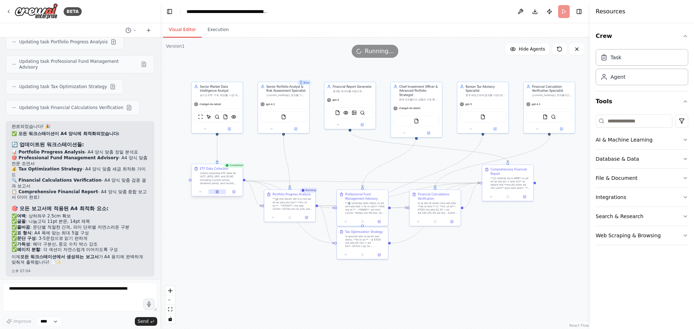
click at [221, 193] on button at bounding box center [217, 191] width 18 height 5
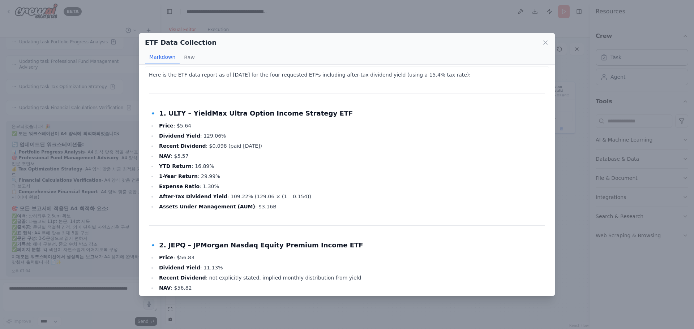
scroll to position [0, 0]
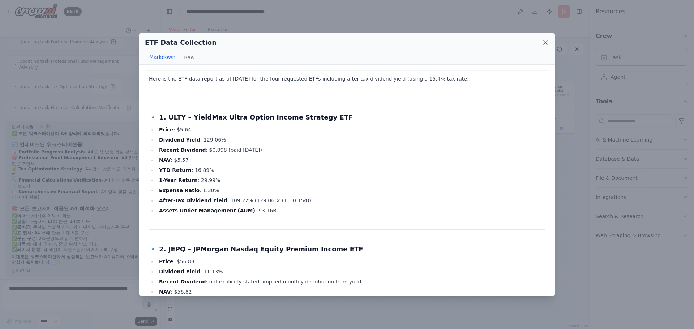
click at [546, 41] on icon at bounding box center [545, 42] width 7 height 7
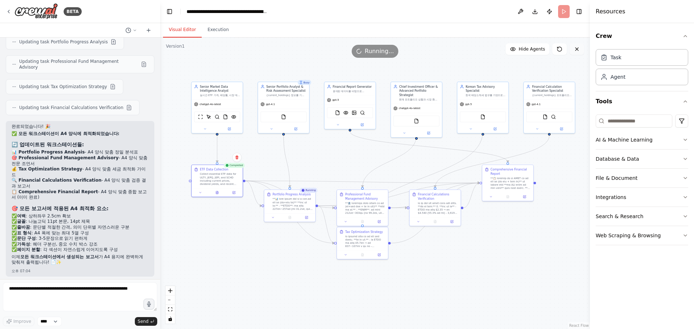
click at [577, 50] on icon at bounding box center [577, 49] width 6 height 6
click at [72, 297] on textarea at bounding box center [80, 297] width 154 height 29
type textarea "*"
type textarea "**********"
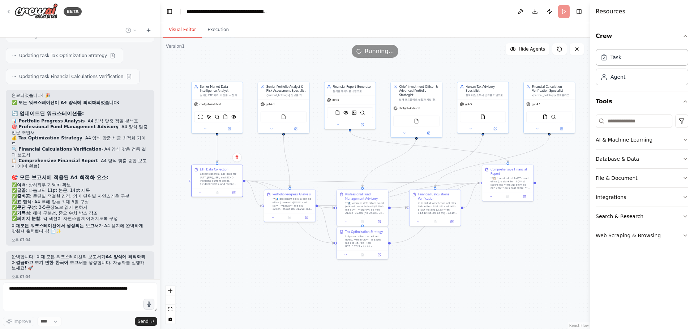
scroll to position [1859, 0]
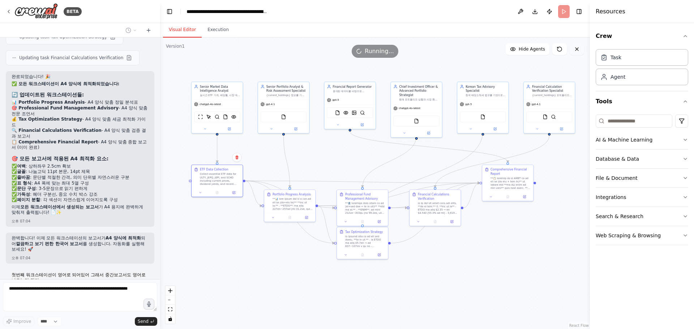
click at [578, 48] on icon at bounding box center [577, 49] width 6 height 6
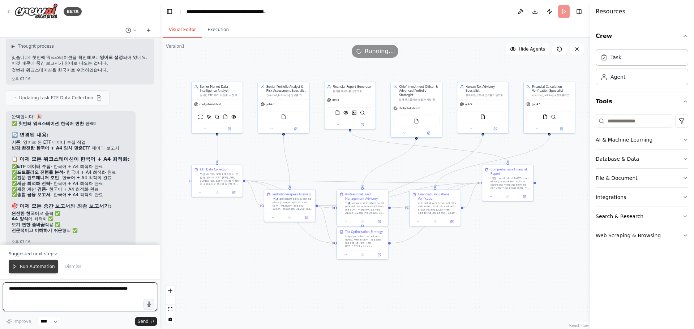
scroll to position [2126, 0]
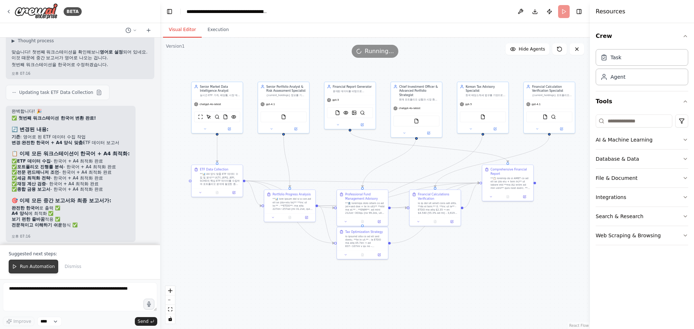
click at [36, 267] on span "Run Automation" at bounding box center [37, 267] width 35 height 6
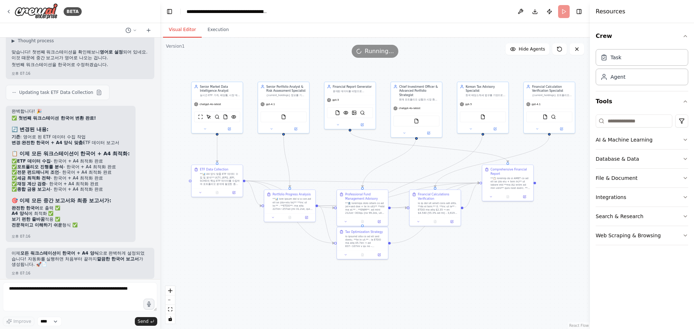
scroll to position [2091, 0]
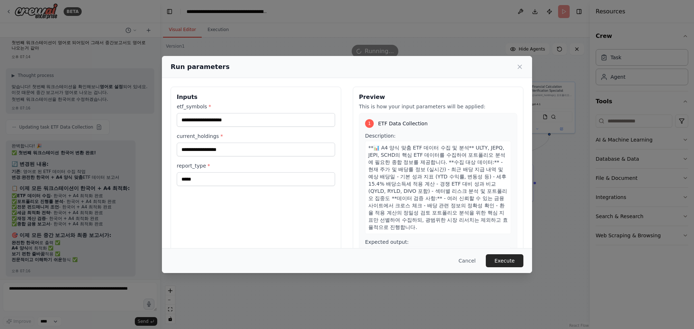
click at [519, 259] on button "Execute" at bounding box center [505, 260] width 38 height 13
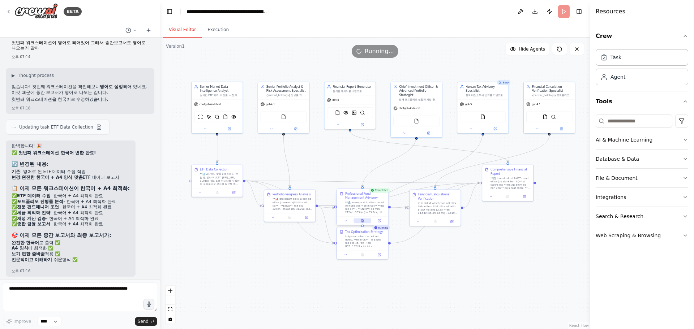
click at [365, 220] on button at bounding box center [362, 220] width 18 height 5
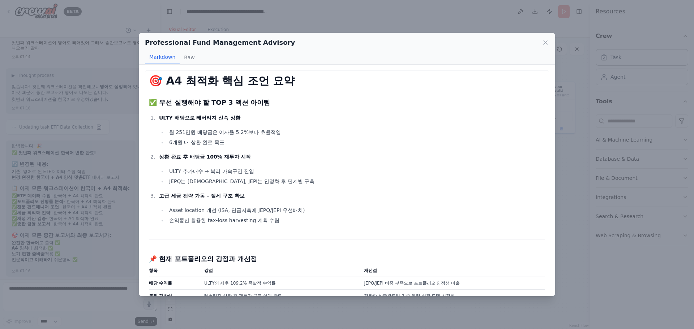
click at [151, 83] on strong "🎯 A4 최적화 핵심 조언 요약" at bounding box center [222, 80] width 146 height 13
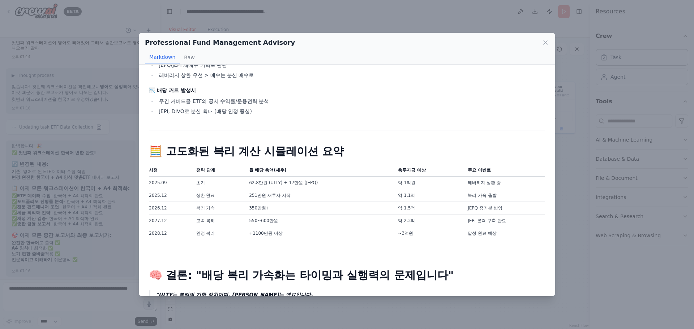
scroll to position [1665, 0]
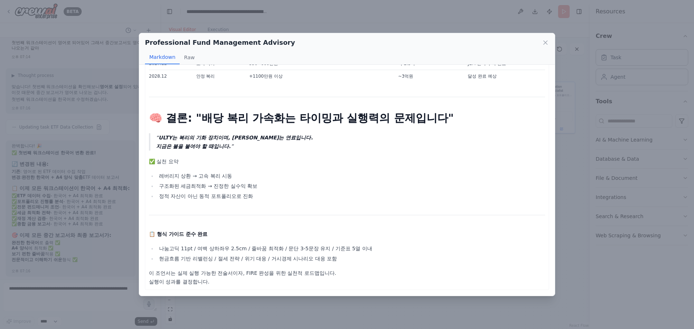
click at [397, 282] on p "이 조언서는 실제 실행 가능한 전술서이자, FIRE 완성을 위한 실천적 로드맵입니다. 실행이 성과를 결정합니다." at bounding box center [347, 277] width 396 height 17
click at [545, 44] on icon at bounding box center [545, 42] width 7 height 7
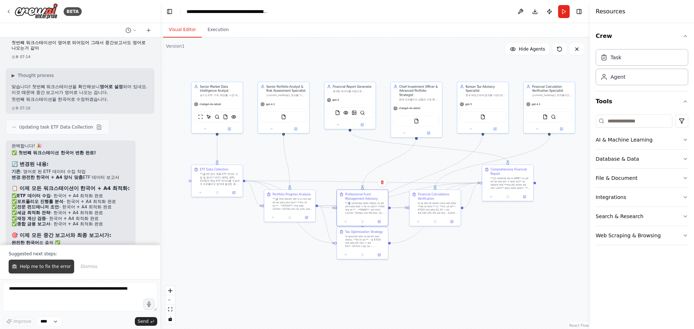
click at [53, 269] on span "Help me to fix the error" at bounding box center [45, 267] width 51 height 6
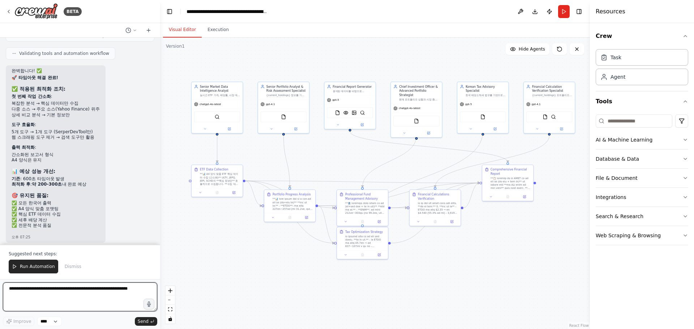
scroll to position [2597, 0]
click at [75, 293] on textarea at bounding box center [80, 297] width 154 height 29
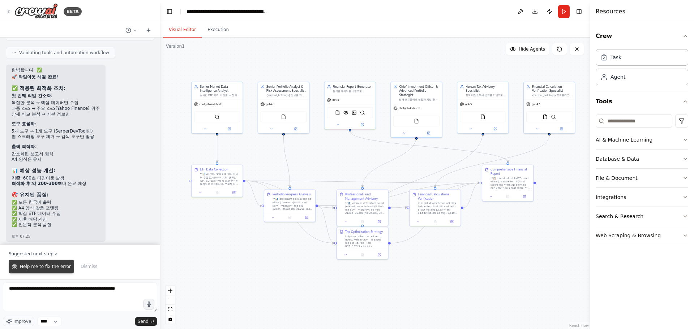
click at [56, 269] on span "Help me to fix the error" at bounding box center [45, 267] width 51 height 6
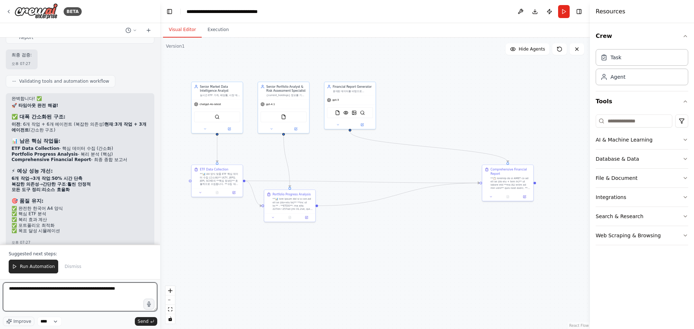
scroll to position [3322, 0]
click at [117, 300] on textarea "**********" at bounding box center [80, 297] width 154 height 29
type textarea "**********"
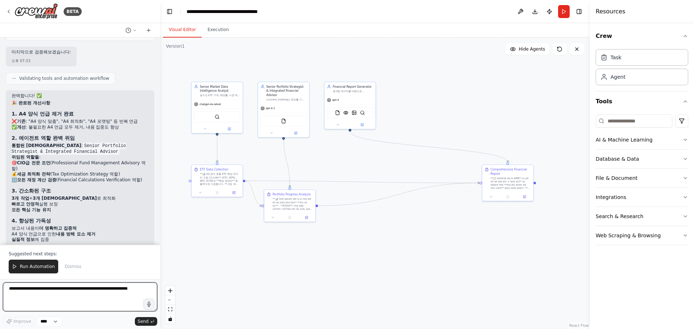
scroll to position [3845, 0]
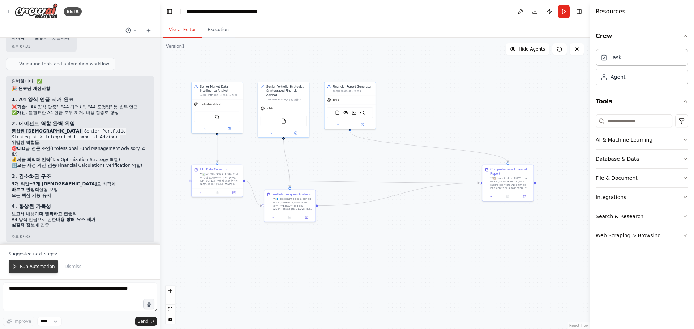
click at [34, 268] on span "Run Automation" at bounding box center [37, 267] width 35 height 6
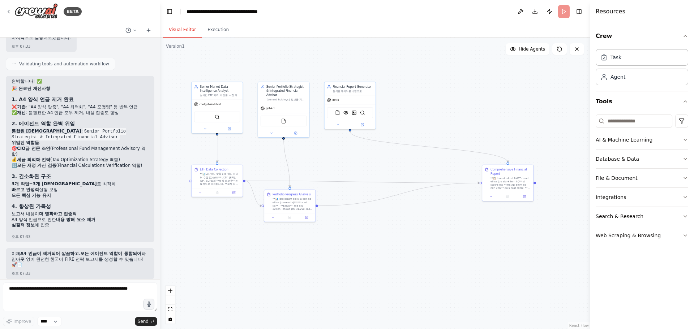
scroll to position [3810, 0]
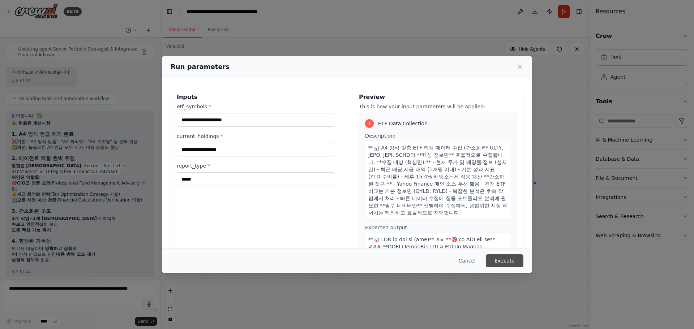
click at [507, 262] on button "Execute" at bounding box center [505, 260] width 38 height 13
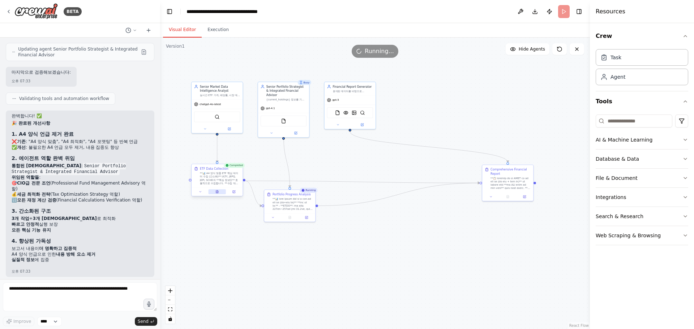
click at [217, 193] on icon at bounding box center [217, 191] width 2 height 3
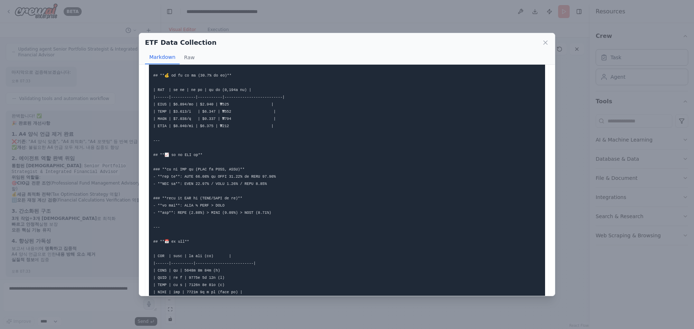
scroll to position [272, 0]
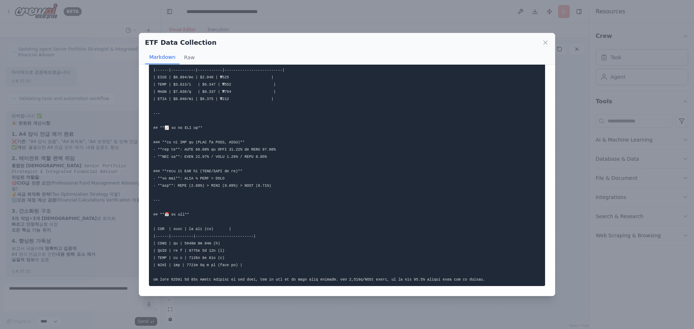
drag, startPoint x: 282, startPoint y: 186, endPoint x: 299, endPoint y: 209, distance: 28.7
click at [299, 209] on pre at bounding box center [347, 48] width 396 height 475
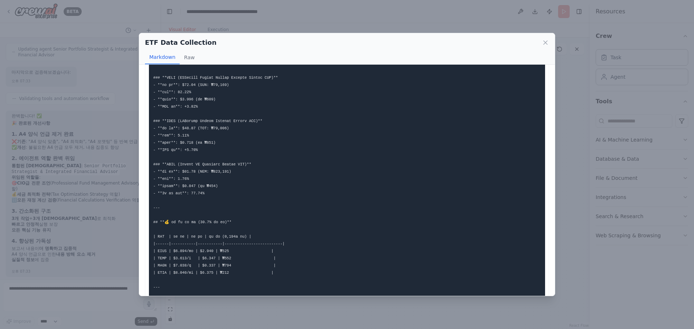
scroll to position [0, 0]
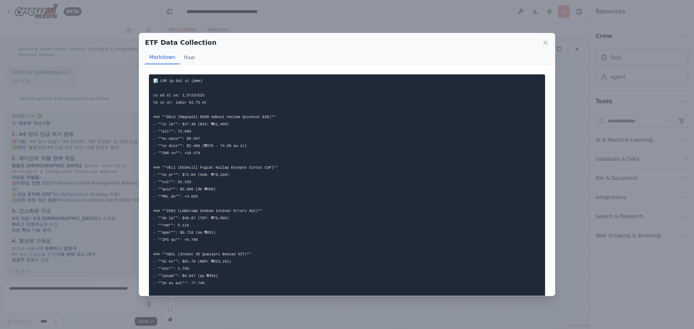
click at [276, 184] on pre at bounding box center [347, 311] width 396 height 475
click at [154, 79] on pre at bounding box center [347, 311] width 396 height 475
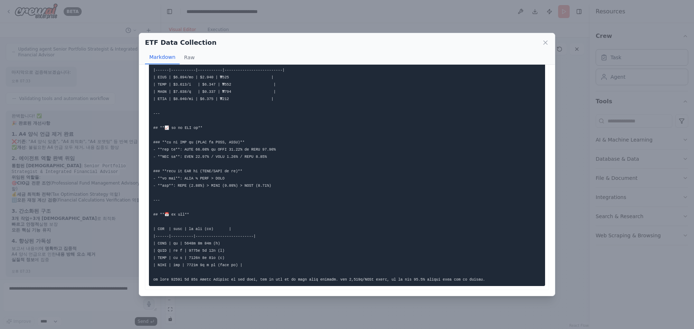
scroll to position [0, 61]
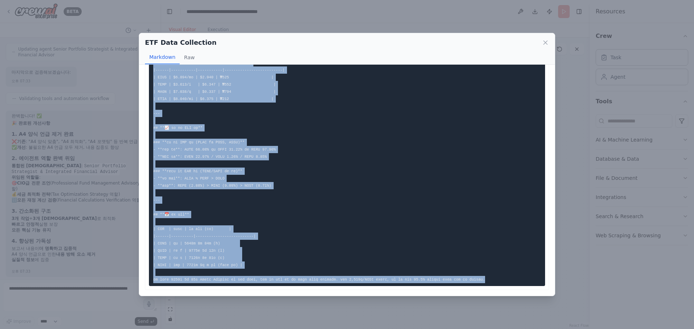
click at [485, 274] on code at bounding box center [319, 48] width 332 height 467
click at [305, 191] on pre at bounding box center [347, 48] width 396 height 475
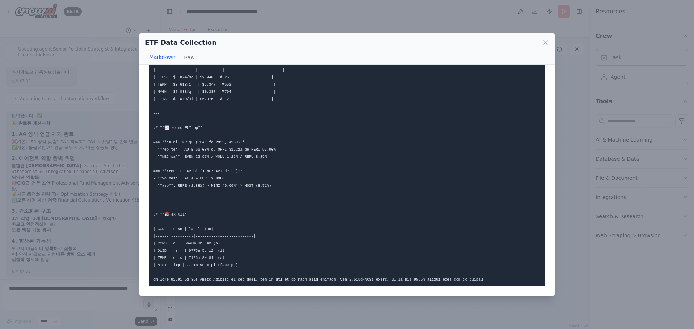
scroll to position [272, 0]
click at [546, 42] on icon at bounding box center [545, 43] width 4 height 4
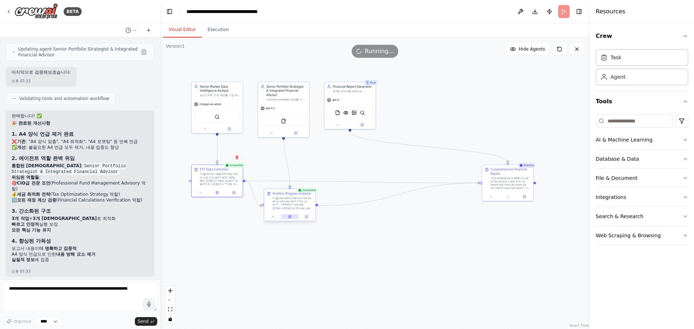
click at [292, 216] on button at bounding box center [290, 216] width 18 height 5
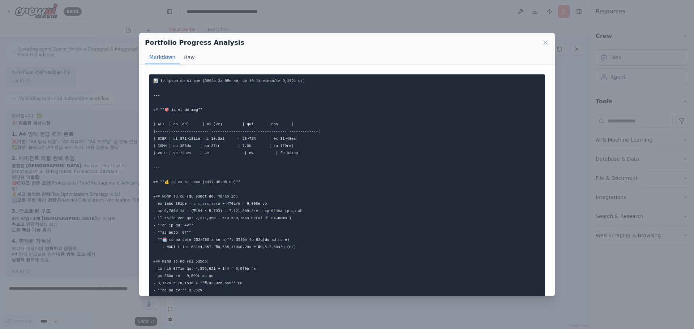
click at [185, 60] on button "Raw" at bounding box center [189, 58] width 19 height 14
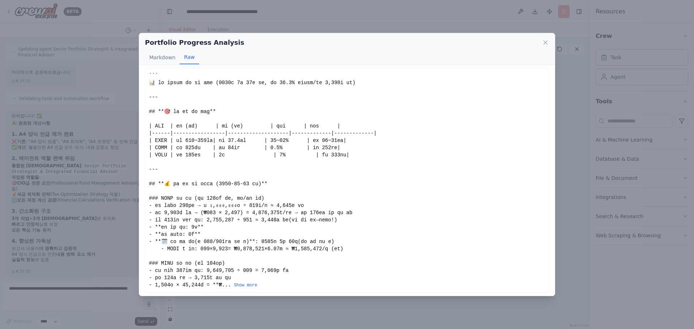
scroll to position [5, 0]
click at [542, 42] on icon at bounding box center [545, 42] width 7 height 7
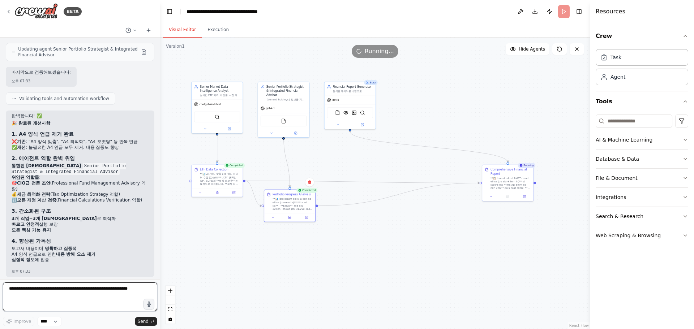
click at [93, 296] on textarea at bounding box center [80, 297] width 154 height 29
type textarea "**********"
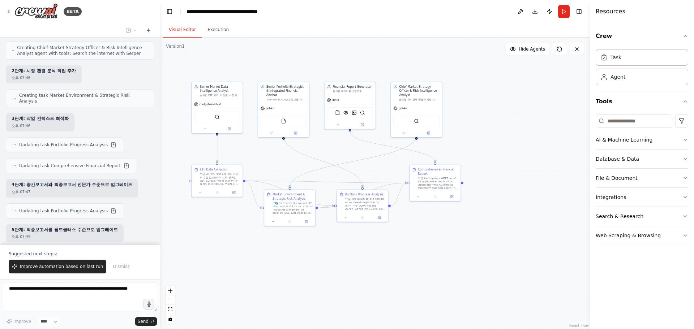
scroll to position [4237, 0]
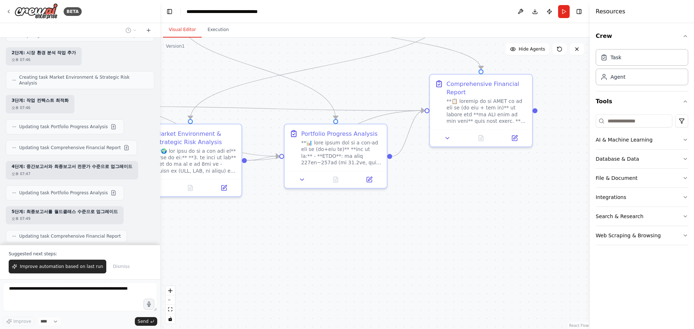
drag, startPoint x: 400, startPoint y: 222, endPoint x: 415, endPoint y: 226, distance: 15.8
click at [415, 226] on div ".deletable-edge-delete-btn { width: 20px; height: 20px; border: 0px solid #ffff…" at bounding box center [375, 184] width 430 height 292
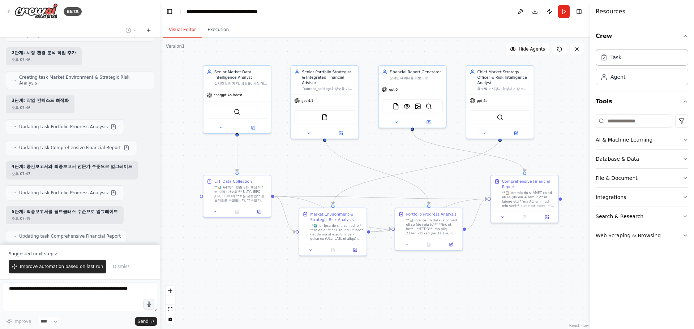
drag, startPoint x: 367, startPoint y: 235, endPoint x: 431, endPoint y: 282, distance: 79.9
click at [431, 282] on div ".deletable-edge-delete-btn { width: 20px; height: 20px; border: 0px solid #ffff…" at bounding box center [375, 184] width 430 height 292
click at [73, 268] on span "Improve automation based on last run" at bounding box center [61, 267] width 83 height 6
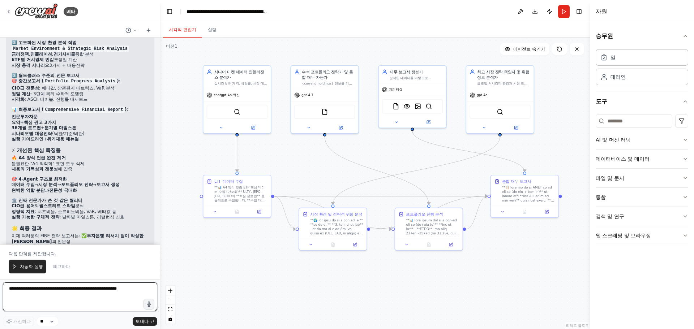
scroll to position [4869, 0]
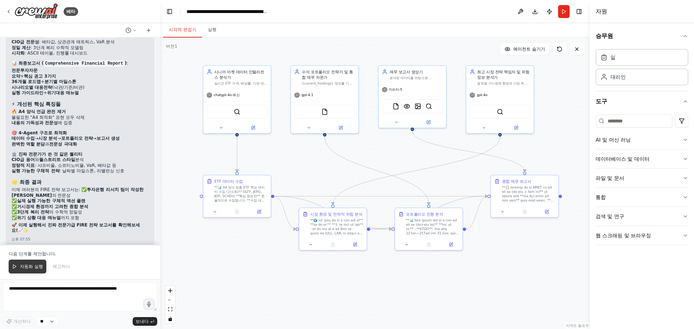
click at [21, 264] on font "자동화 실행" at bounding box center [31, 266] width 23 height 5
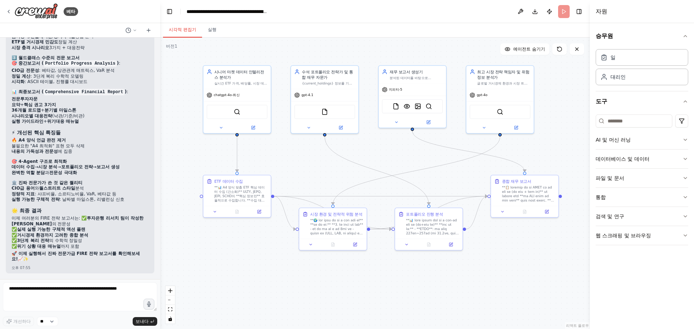
scroll to position [4834, 0]
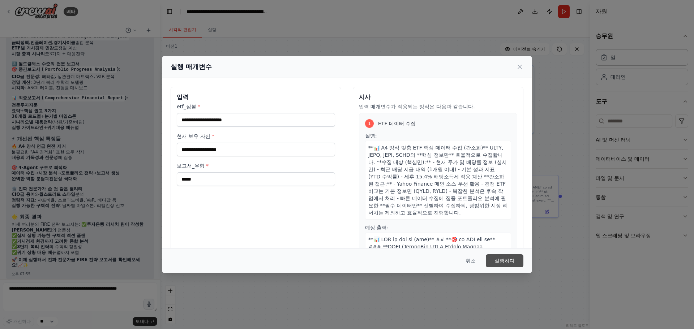
click at [504, 261] on font "실행하다" at bounding box center [504, 261] width 20 height 6
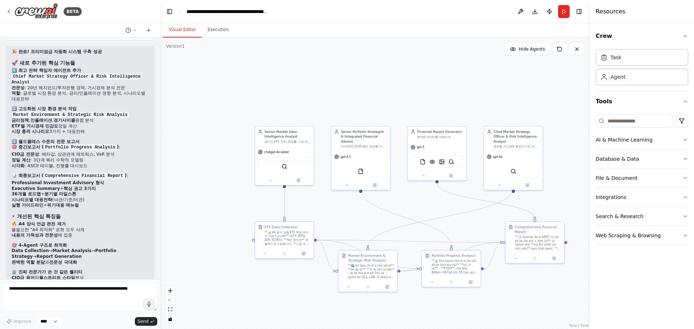
scroll to position [4929, 0]
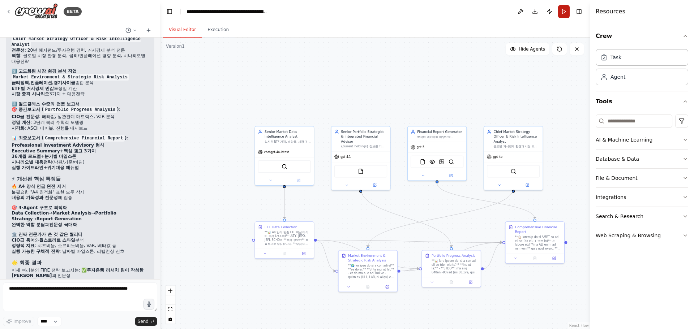
click at [563, 14] on button "Run" at bounding box center [564, 11] width 12 height 13
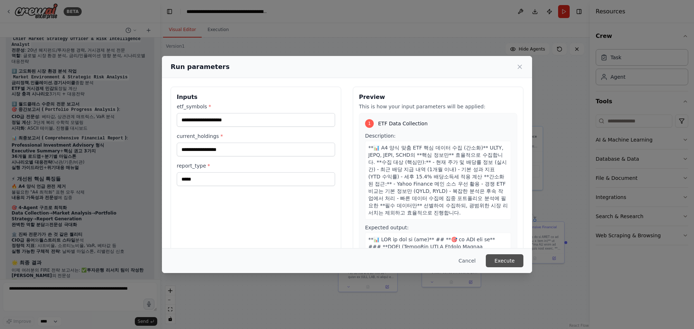
click at [505, 262] on button "Execute" at bounding box center [505, 260] width 38 height 13
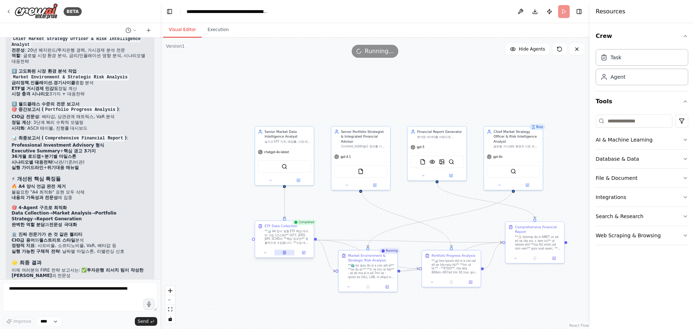
click at [284, 254] on icon at bounding box center [284, 252] width 3 height 3
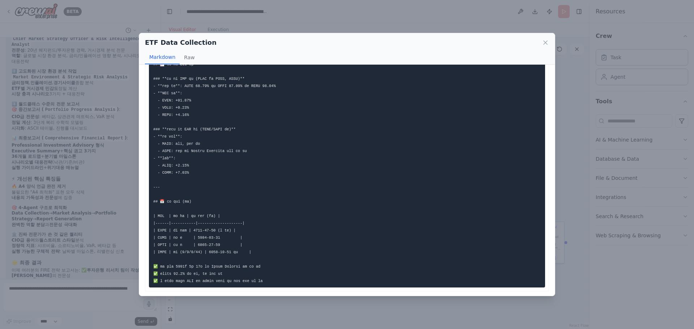
scroll to position [339, 0]
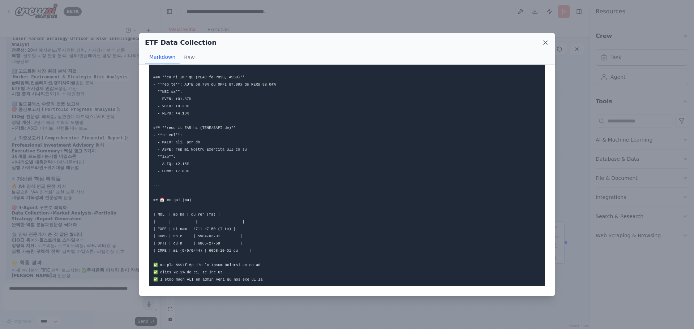
click at [542, 44] on icon at bounding box center [545, 42] width 7 height 7
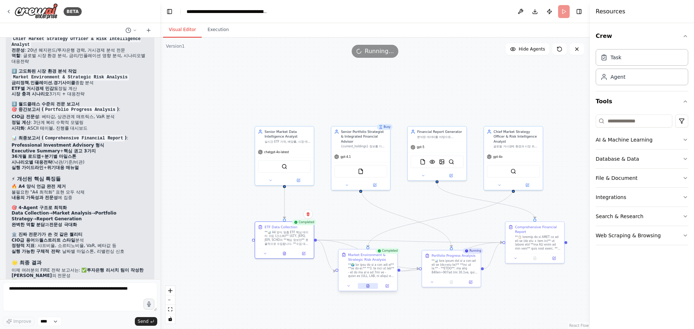
click at [369, 286] on icon at bounding box center [367, 285] width 3 height 3
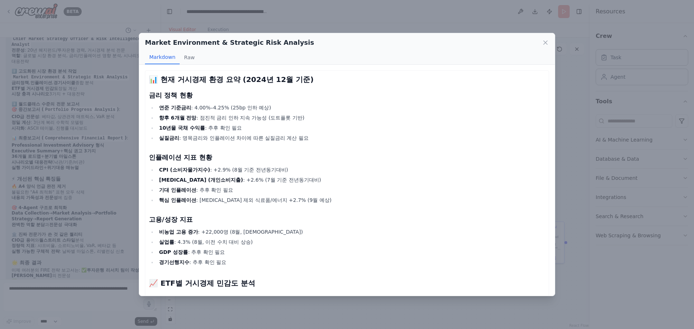
click at [150, 80] on strong "📊 현재 거시경제 환경 요약 (2024년 12월 기준)" at bounding box center [231, 79] width 165 height 9
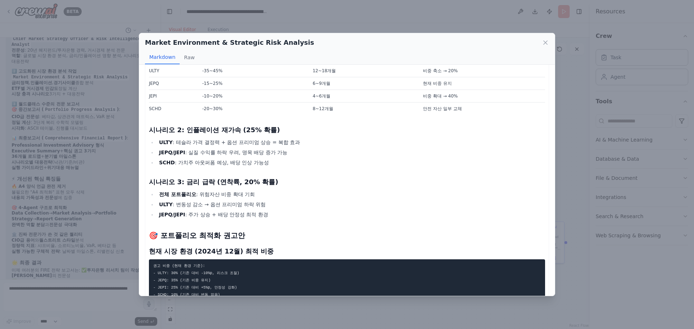
scroll to position [691, 0]
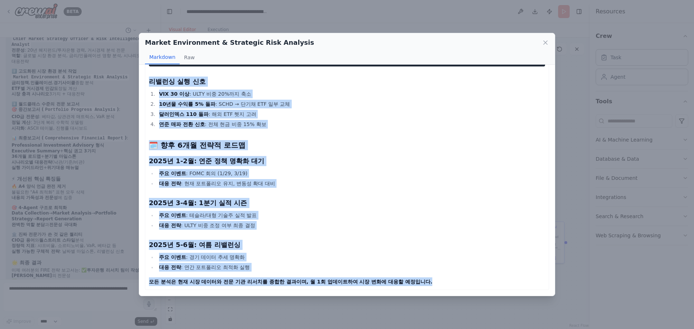
click at [439, 284] on p "모든 분석은 현재 시장 데이터와 전문 기관 리서치를 종합한 결과이며, 월 1회 업데이트하여 시장 변화에 대응할 예정입니다." at bounding box center [347, 281] width 396 height 9
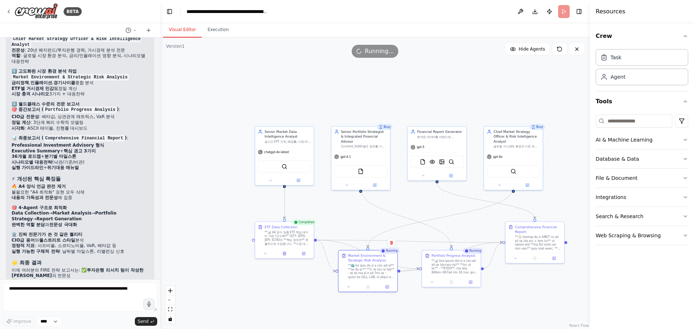
click at [547, 44] on button "Hide Agents" at bounding box center [527, 49] width 44 height 12
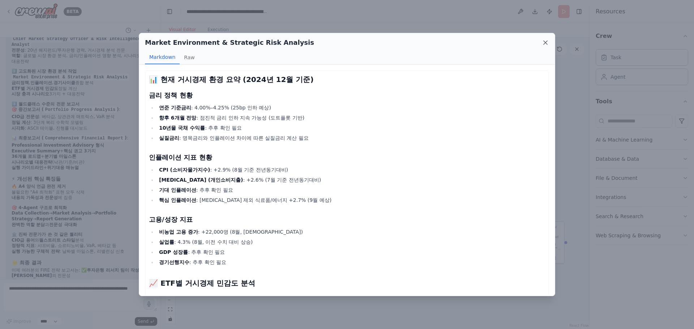
click at [545, 43] on icon at bounding box center [545, 42] width 7 height 7
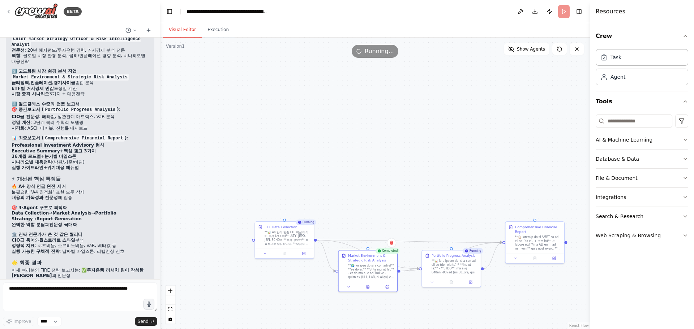
click at [269, 292] on div ".deletable-edge-delete-btn { width: 20px; height: 20px; border: 0px solid #ffff…" at bounding box center [375, 184] width 430 height 292
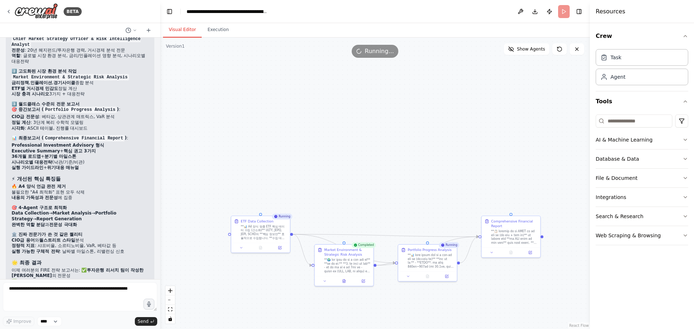
drag, startPoint x: 293, startPoint y: 297, endPoint x: 270, endPoint y: 291, distance: 24.5
click at [270, 291] on div ".deletable-edge-delete-btn { width: 20px; height: 20px; border: 0px solid #ffff…" at bounding box center [375, 184] width 430 height 292
click at [530, 53] on button "Show Agents" at bounding box center [527, 49] width 46 height 12
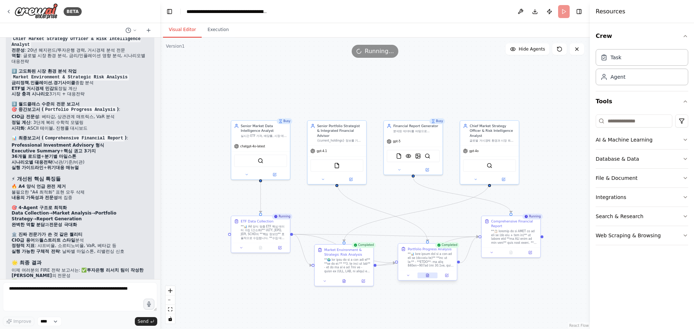
click at [429, 275] on icon at bounding box center [428, 274] width 1 height 1
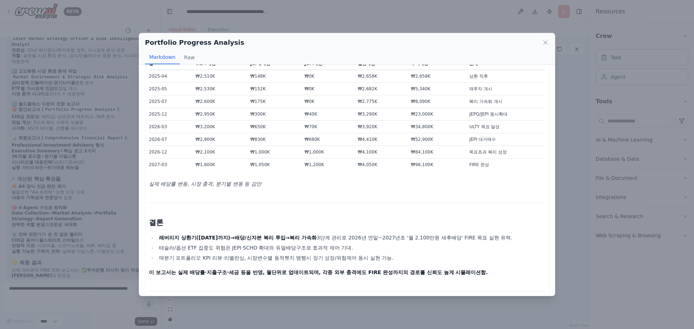
scroll to position [1904, 0]
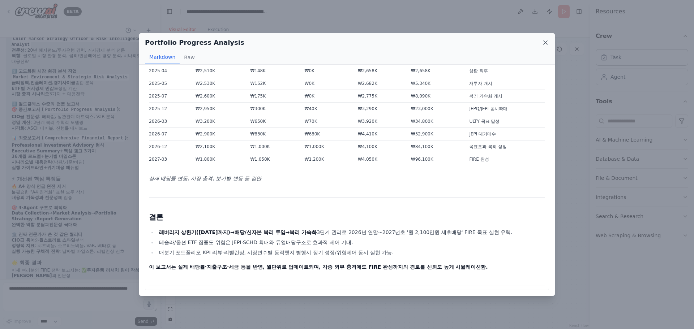
click at [546, 42] on icon at bounding box center [545, 42] width 7 height 7
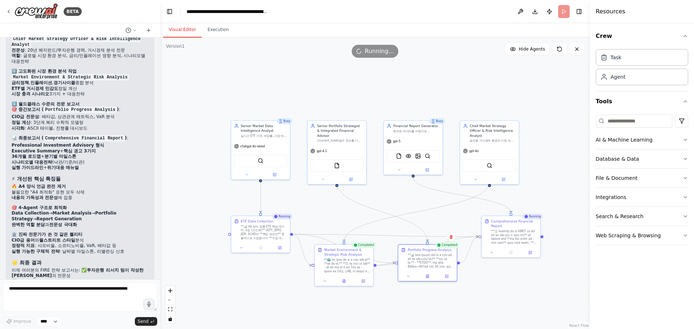
click at [188, 165] on div ".deletable-edge-delete-btn { width: 20px; height: 20px; border: 0px solid #ffff…" at bounding box center [375, 184] width 430 height 292
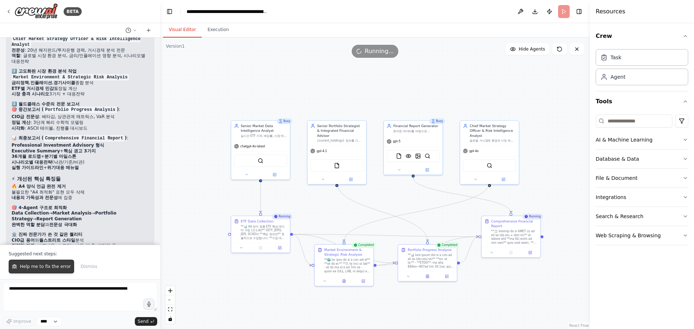
click at [53, 264] on span "Help me to fix the error" at bounding box center [45, 267] width 51 height 6
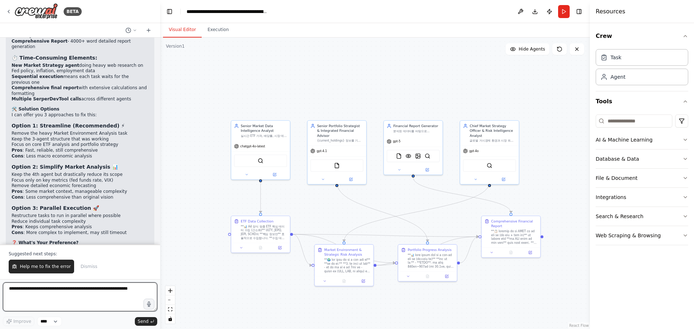
scroll to position [5318, 0]
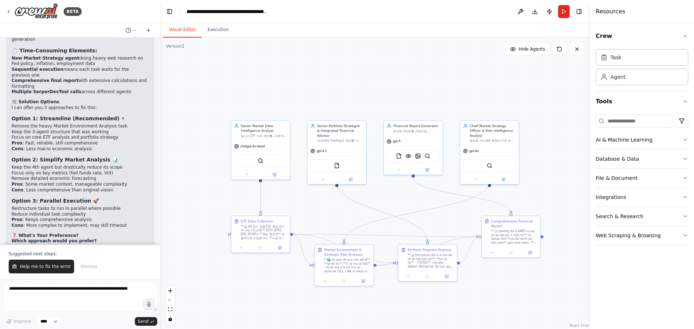
drag, startPoint x: 153, startPoint y: 102, endPoint x: 230, endPoint y: 79, distance: 79.9
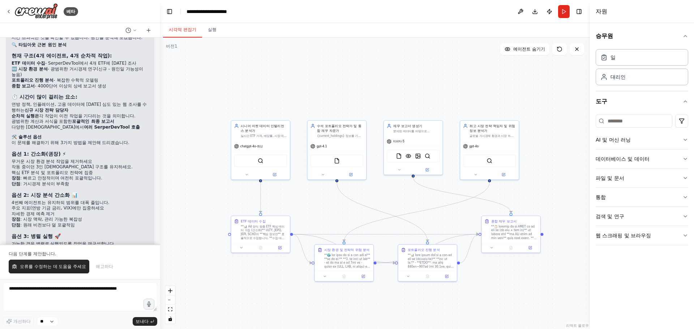
scroll to position [5245, 0]
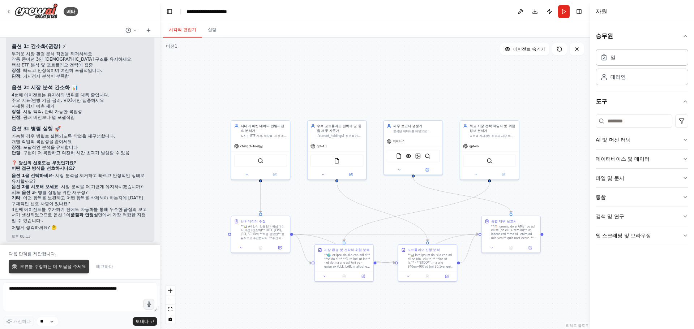
click at [75, 265] on font "오류를 수정하는 데 도움을 주세요" at bounding box center [53, 266] width 66 height 5
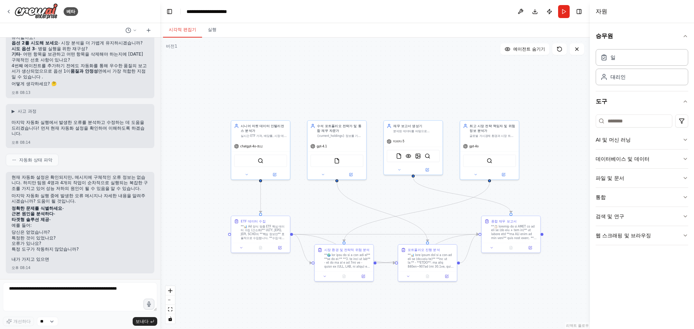
scroll to position [5390, 0]
click at [100, 233] on li "당신은 얻었습니까?" at bounding box center [80, 233] width 137 height 6
click at [85, 288] on textarea at bounding box center [80, 297] width 154 height 29
type textarea "**********"
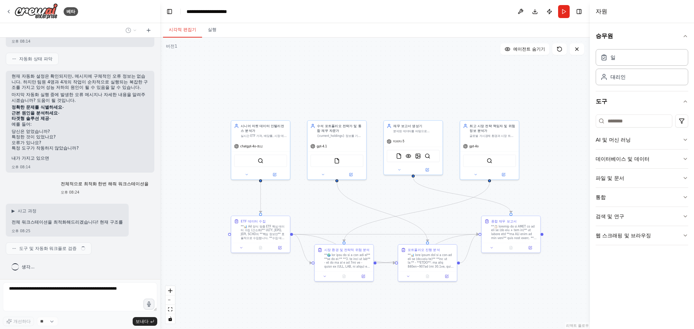
scroll to position [5491, 0]
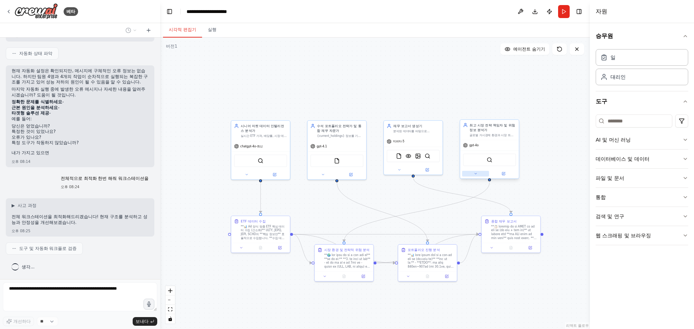
click at [475, 175] on icon at bounding box center [475, 174] width 4 height 4
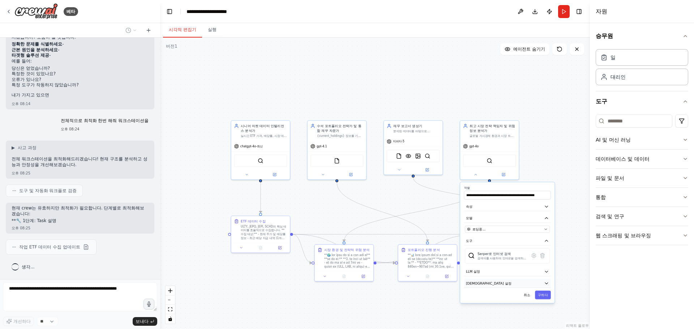
scroll to position [5549, 0]
click at [496, 231] on div "로딩중..." at bounding box center [504, 229] width 75 height 5
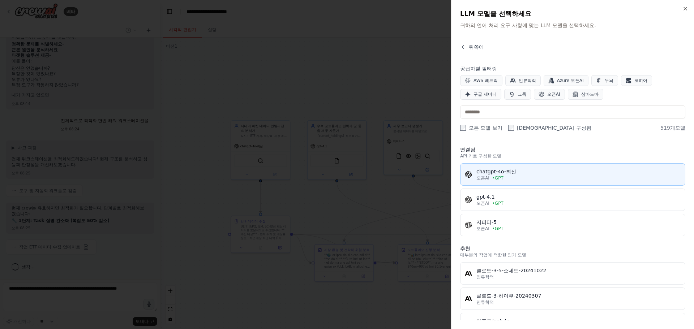
click at [539, 174] on div "chatgpt-4o-최신" at bounding box center [578, 171] width 204 height 7
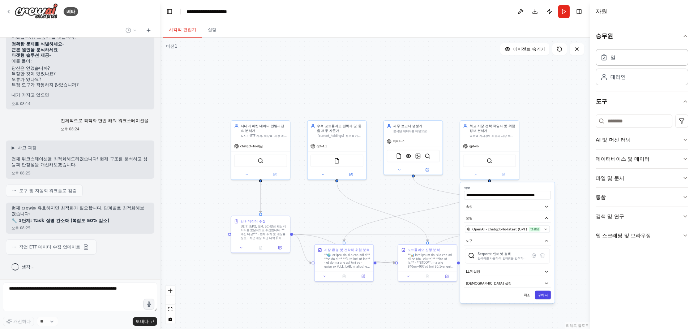
click at [544, 295] on font "구하다" at bounding box center [543, 295] width 10 height 4
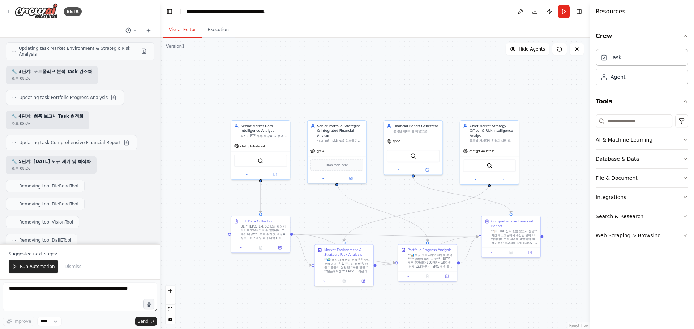
scroll to position [6051, 0]
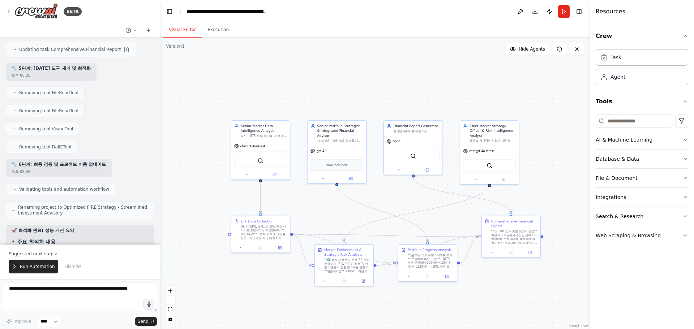
click at [195, 183] on div ".deletable-edge-delete-btn { width: 20px; height: 20px; border: 0px solid #ffff…" at bounding box center [375, 184] width 430 height 292
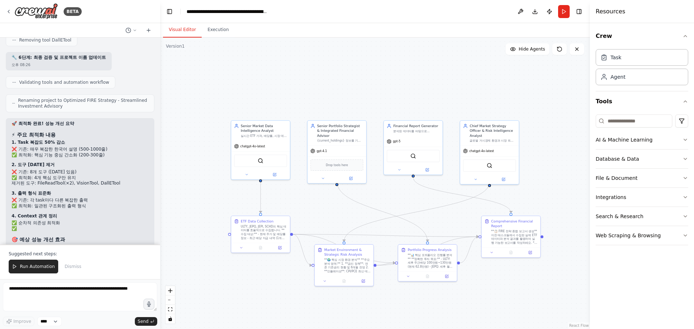
scroll to position [6159, 0]
click at [87, 299] on textarea at bounding box center [80, 297] width 154 height 29
type textarea "**********"
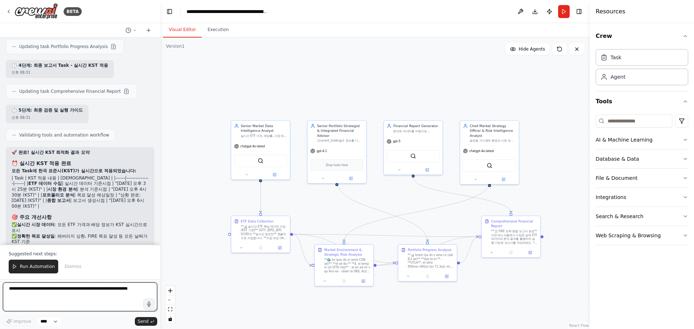
scroll to position [6616, 0]
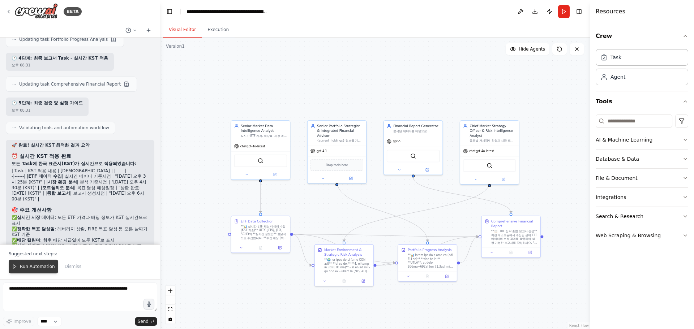
click at [42, 263] on button "Run Automation" at bounding box center [34, 267] width 50 height 14
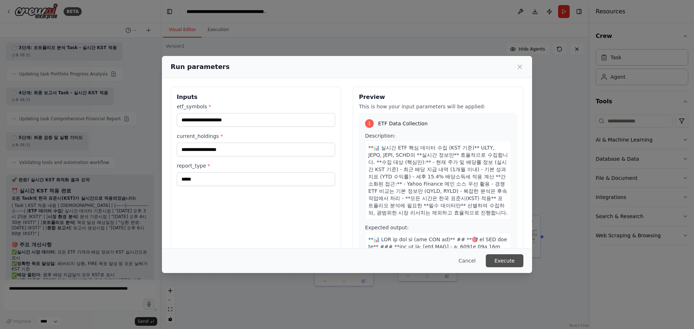
click at [508, 263] on button "Execute" at bounding box center [505, 260] width 38 height 13
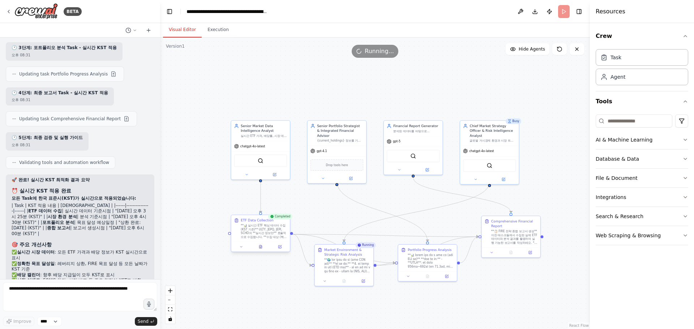
click at [262, 250] on div at bounding box center [260, 247] width 59 height 10
click at [262, 247] on icon at bounding box center [261, 247] width 4 height 4
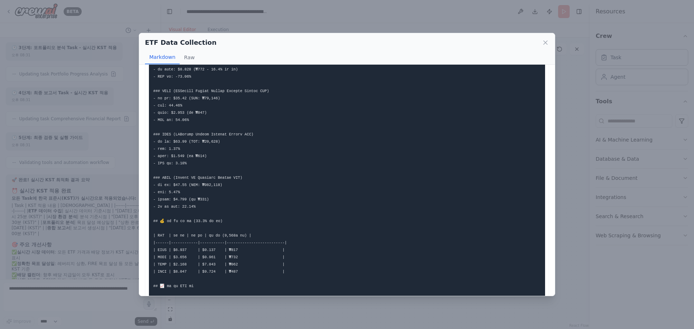
scroll to position [210, 0]
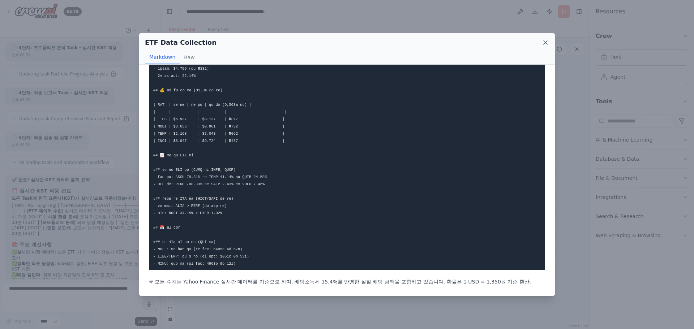
click at [546, 43] on icon at bounding box center [545, 43] width 4 height 4
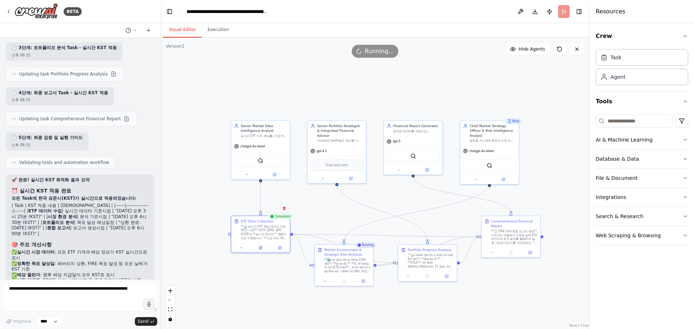
click at [264, 294] on div ".deletable-edge-delete-btn { width: 20px; height: 20px; border: 0px solid #ffff…" at bounding box center [375, 184] width 430 height 292
click at [263, 248] on button at bounding box center [260, 247] width 20 height 6
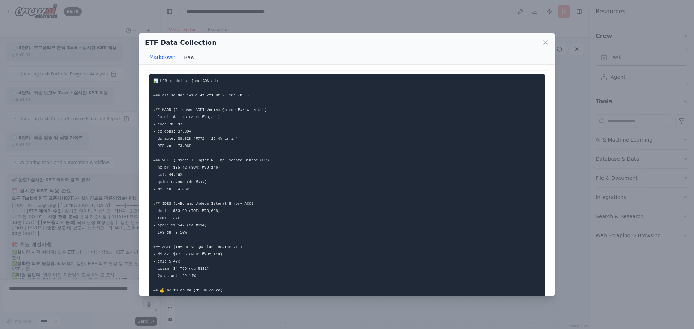
click at [185, 59] on button "Raw" at bounding box center [189, 58] width 19 height 14
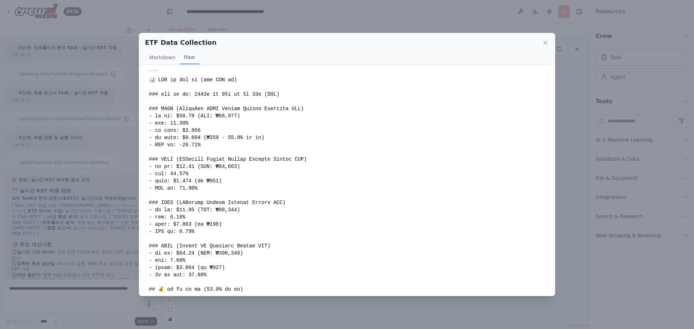
scroll to position [0, 0]
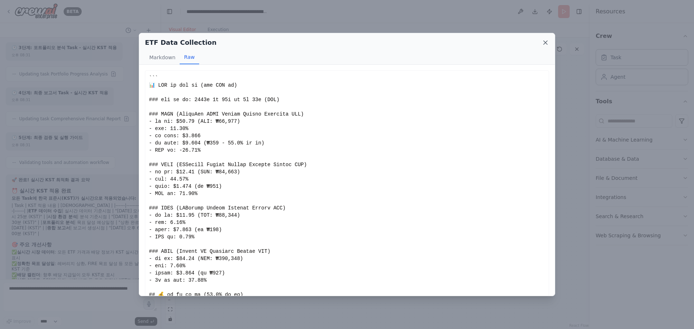
click at [542, 44] on icon at bounding box center [545, 42] width 7 height 7
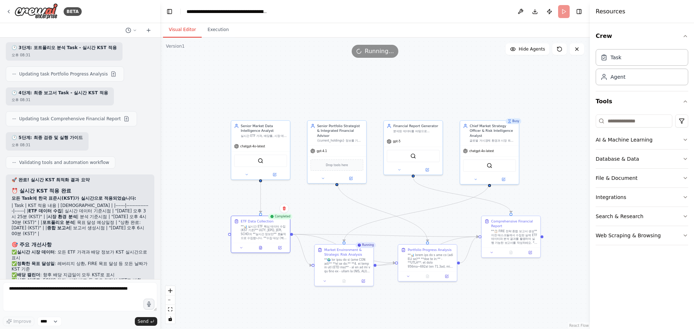
click at [250, 282] on div ".deletable-edge-delete-btn { width: 20px; height: 20px; border: 0px solid #ffff…" at bounding box center [375, 184] width 430 height 292
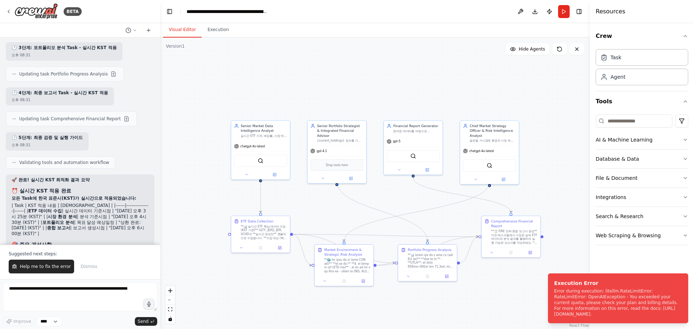
scroll to position [6616, 0]
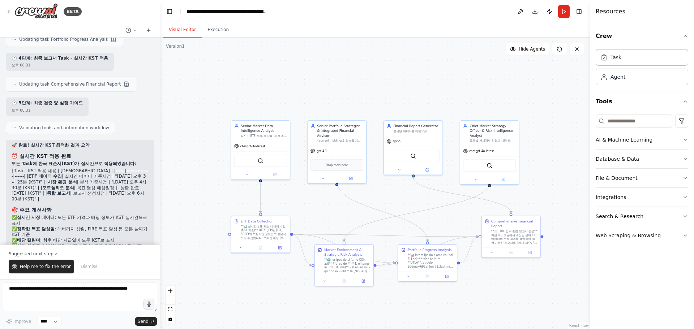
click at [51, 265] on span "Help me to fix the error" at bounding box center [45, 267] width 51 height 6
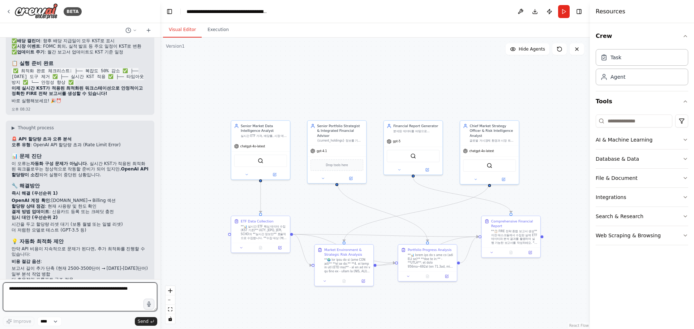
scroll to position [6821, 0]
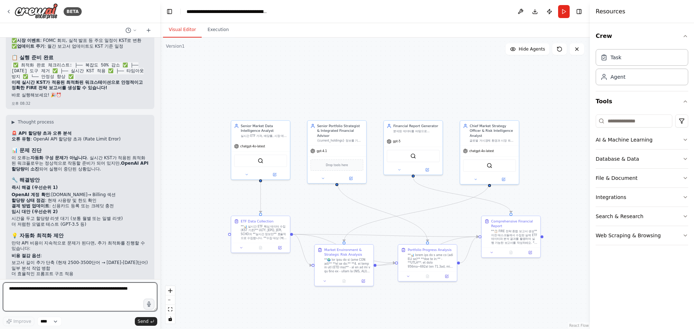
click at [89, 294] on textarea at bounding box center [80, 297] width 154 height 29
type textarea "*"
type textarea "**********"
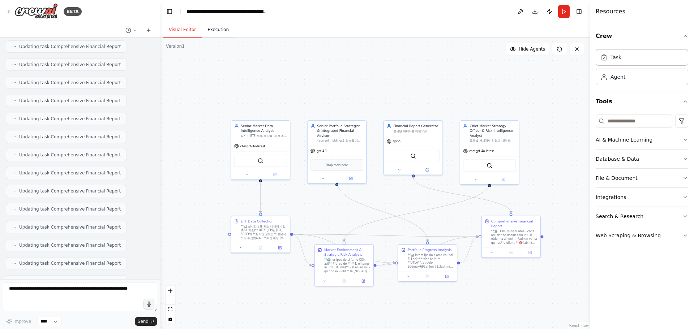
scroll to position [7558, 0]
